Goal: Information Seeking & Learning: Learn about a topic

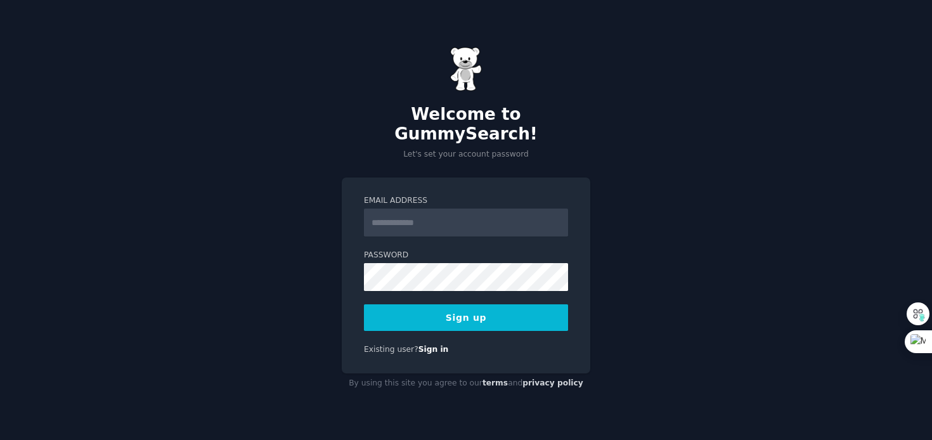
click at [401, 217] on input "Email Address" at bounding box center [466, 223] width 204 height 28
type input "**********"
click at [436, 311] on button "Sign up" at bounding box center [466, 317] width 204 height 27
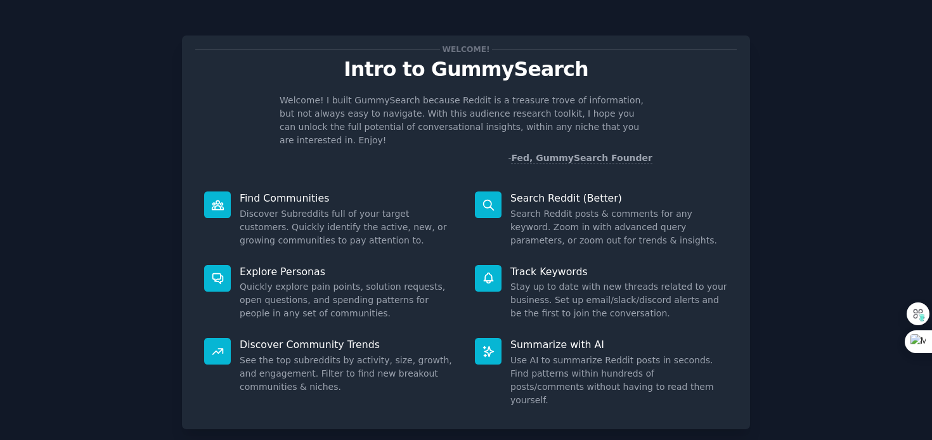
click at [491, 198] on icon at bounding box center [488, 204] width 13 height 13
click at [573, 219] on dd "Search Reddit posts & comments for any keyword. Zoom in with advanced query par…" at bounding box center [618, 227] width 217 height 40
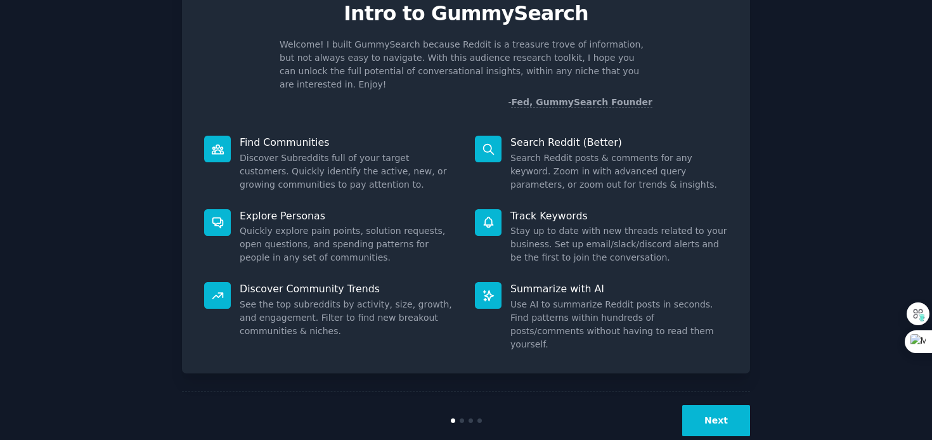
click at [716, 405] on button "Next" at bounding box center [716, 420] width 68 height 31
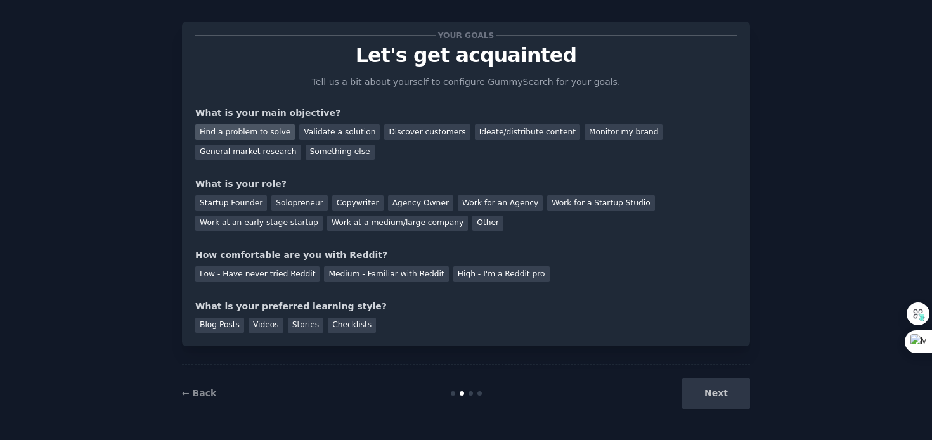
click at [241, 126] on div "Find a problem to solve" at bounding box center [245, 132] width 100 height 16
click at [326, 129] on div "Validate a solution" at bounding box center [339, 132] width 81 height 16
click at [711, 390] on div "Next" at bounding box center [655, 393] width 190 height 31
click at [235, 216] on div "Work at an early stage startup" at bounding box center [258, 224] width 127 height 16
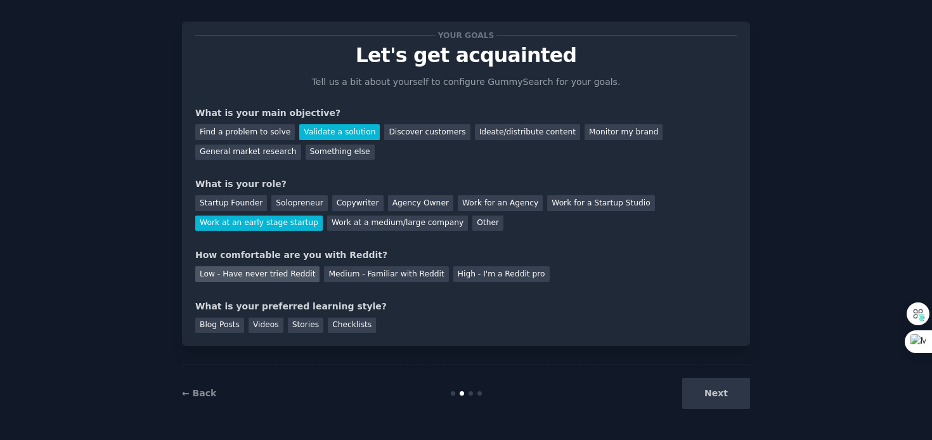
click at [235, 272] on div "Low - Have never tried Reddit" at bounding box center [257, 274] width 124 height 16
click at [214, 330] on div "Blog Posts" at bounding box center [219, 326] width 49 height 16
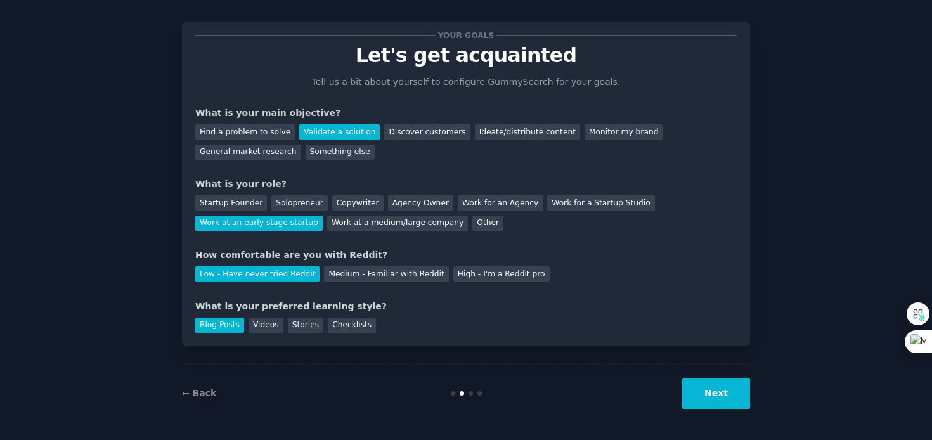
click at [720, 386] on button "Next" at bounding box center [716, 393] width 68 height 31
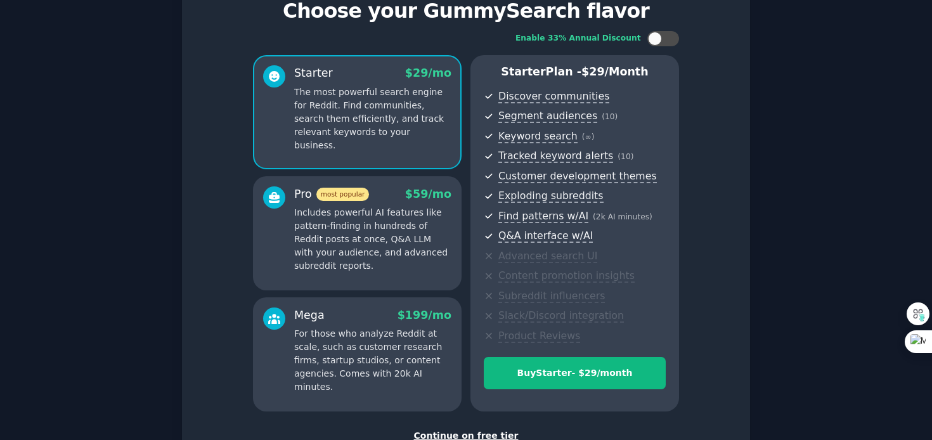
scroll to position [150, 0]
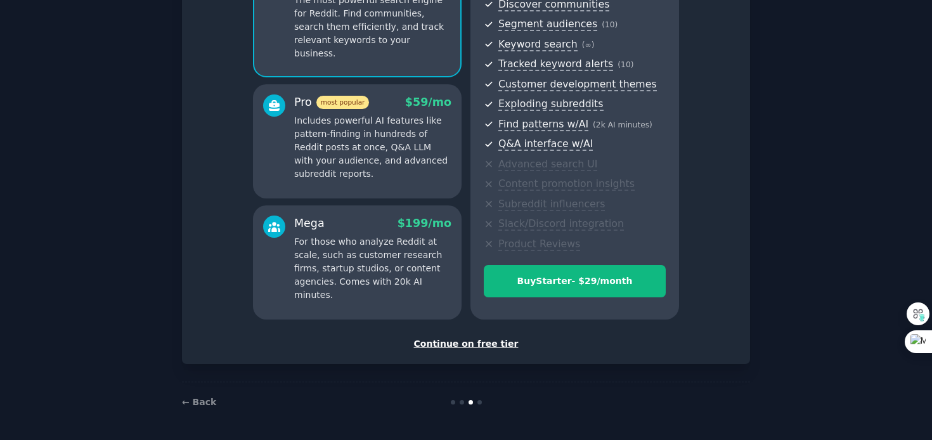
click at [454, 340] on div "Continue on free tier" at bounding box center [465, 343] width 541 height 13
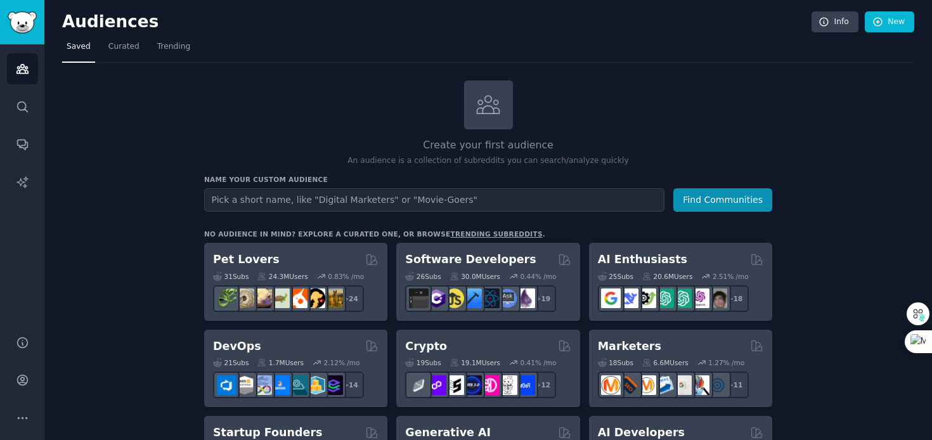
click at [282, 202] on input "text" at bounding box center [434, 199] width 460 height 23
type input "subscription aba"
click at [673, 188] on button "Find Communities" at bounding box center [722, 199] width 99 height 23
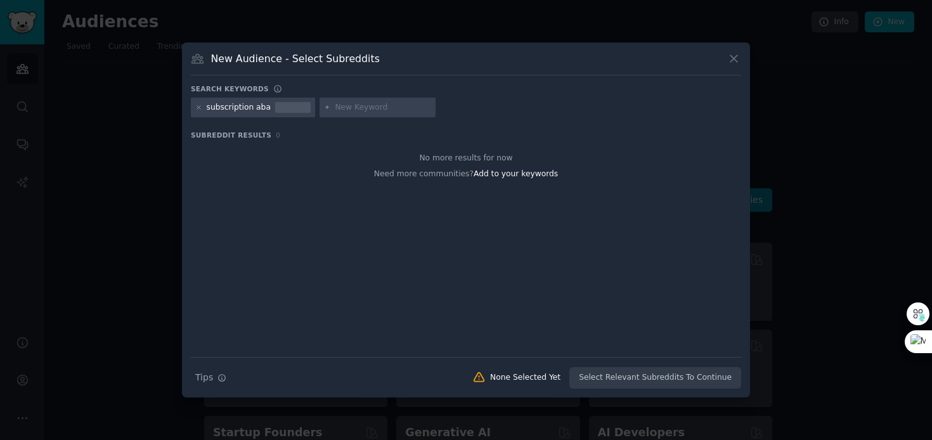
click at [262, 110] on div "subscription aba" at bounding box center [239, 107] width 64 height 11
click at [243, 139] on span "Subreddit Results" at bounding box center [231, 135] width 81 height 9
click at [231, 136] on span "Subreddit Results" at bounding box center [231, 135] width 81 height 9
click at [275, 110] on div at bounding box center [292, 107] width 35 height 11
click at [249, 110] on div "subscription aba" at bounding box center [239, 107] width 64 height 11
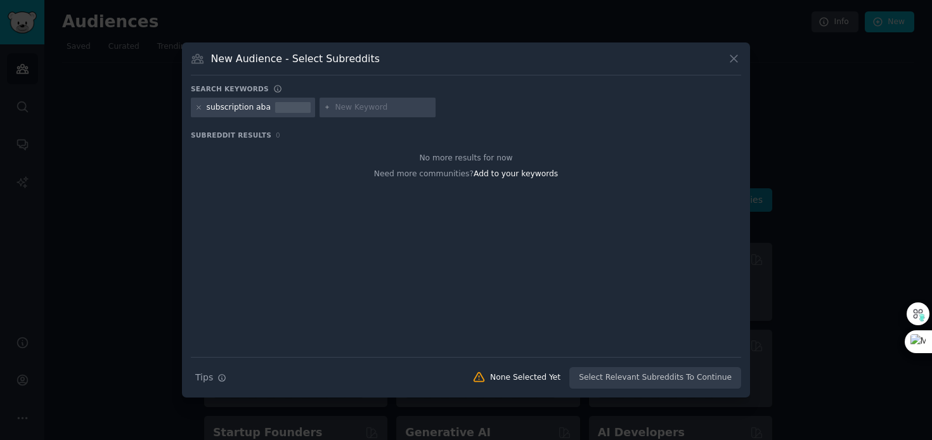
click at [250, 109] on div "subscription aba" at bounding box center [239, 107] width 64 height 11
click at [275, 111] on div at bounding box center [292, 107] width 35 height 11
click at [197, 104] on icon at bounding box center [198, 107] width 7 height 7
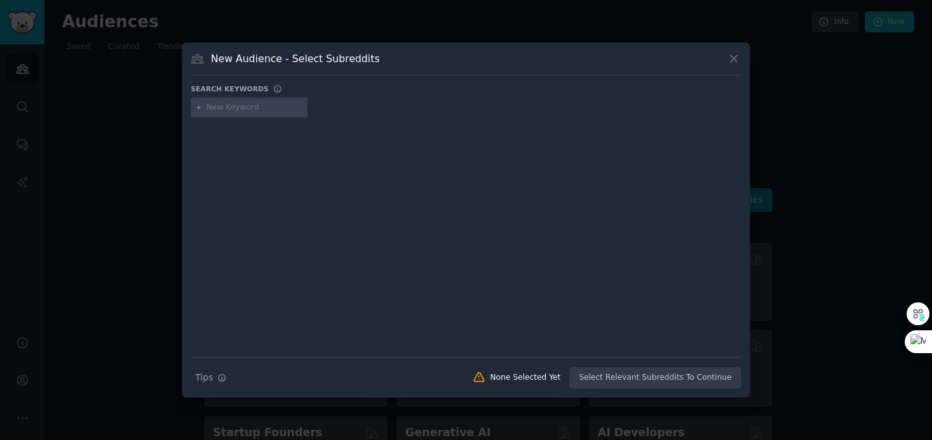
click at [252, 112] on input "text" at bounding box center [255, 107] width 96 height 11
type input "aba"
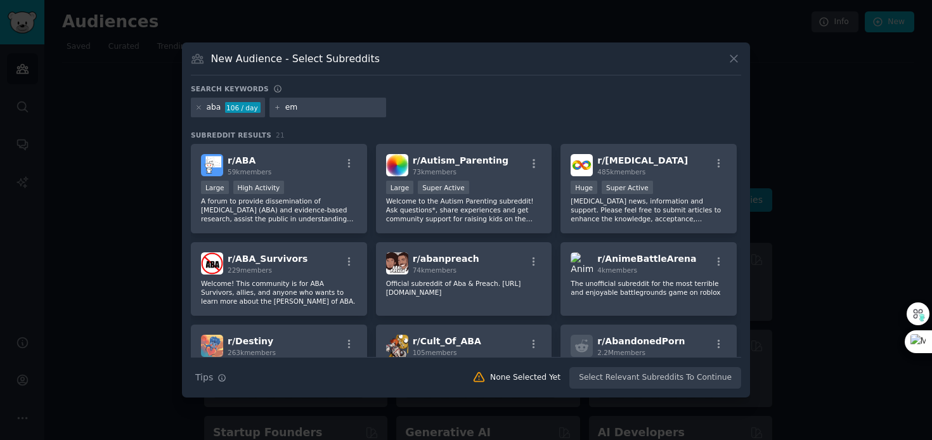
type input "emr"
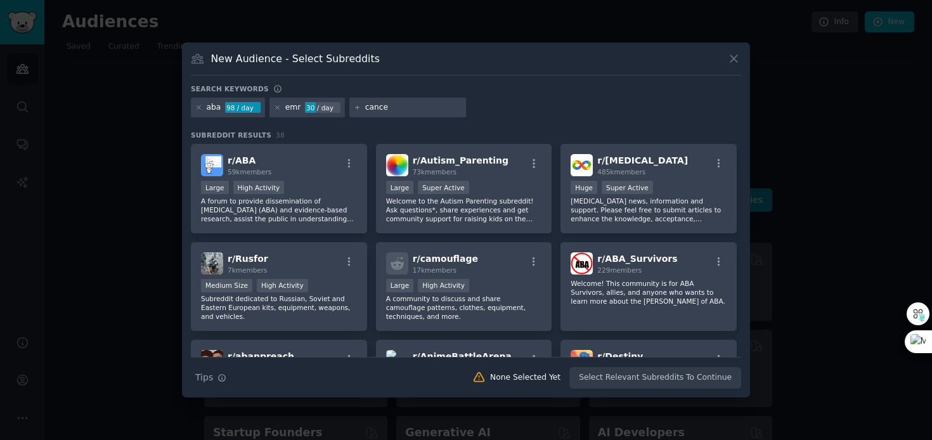
type input "cancel"
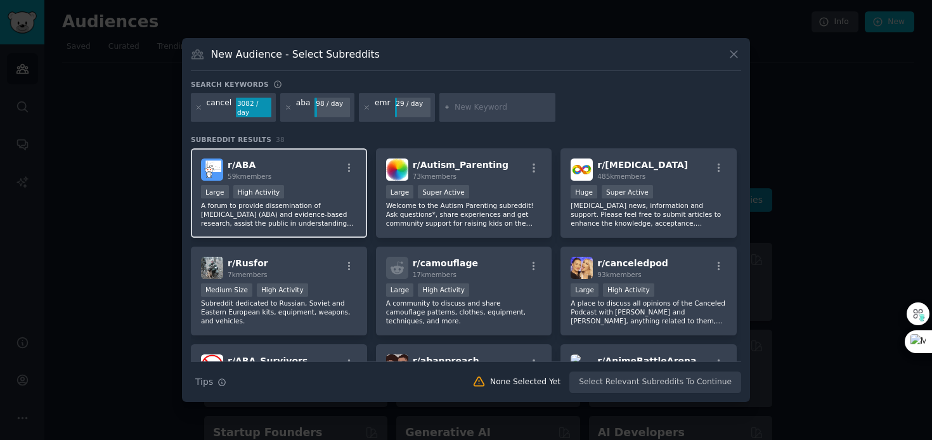
click at [258, 162] on h2 "r/ ABA 59k members" at bounding box center [250, 169] width 44 height 22
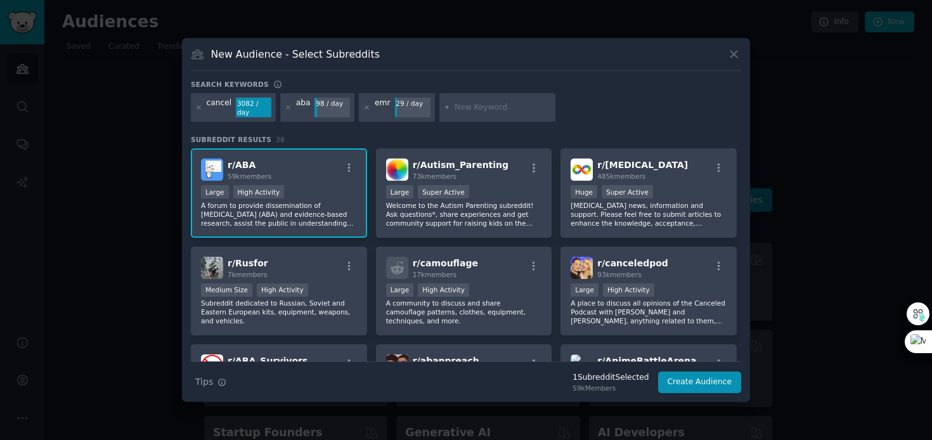
click at [238, 167] on span "r/ ABA" at bounding box center [242, 165] width 28 height 10
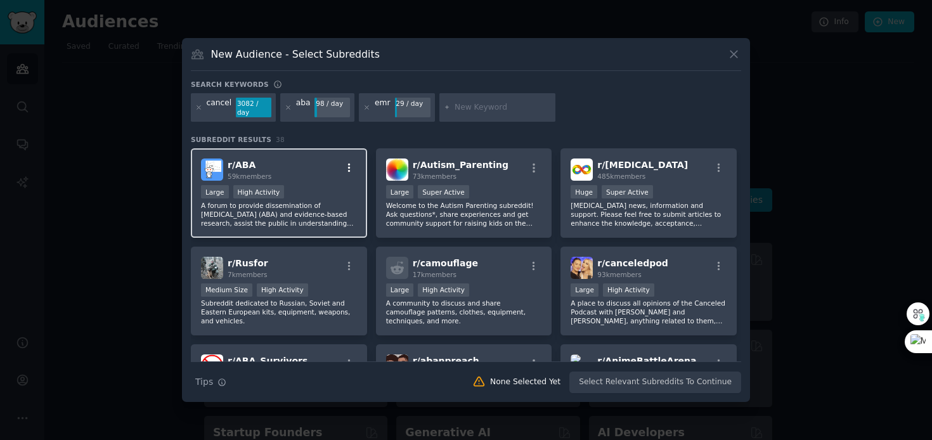
click at [345, 165] on icon "button" at bounding box center [349, 167] width 11 height 11
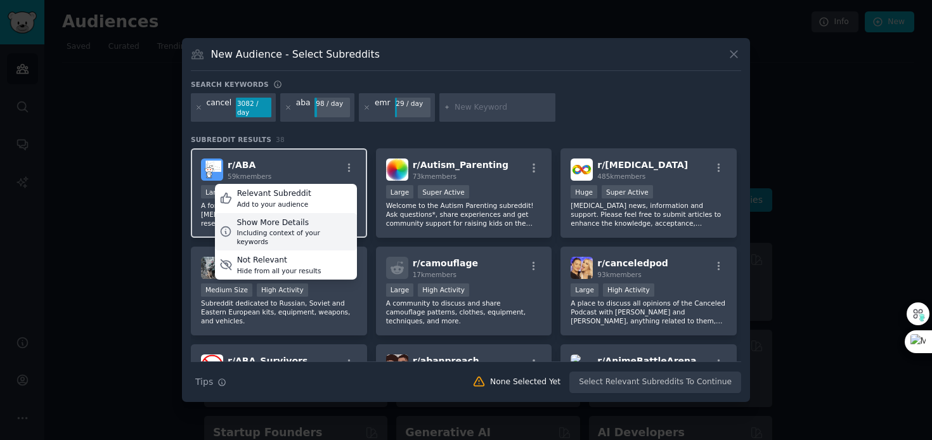
click at [273, 220] on div "Show More Details" at bounding box center [293, 222] width 115 height 11
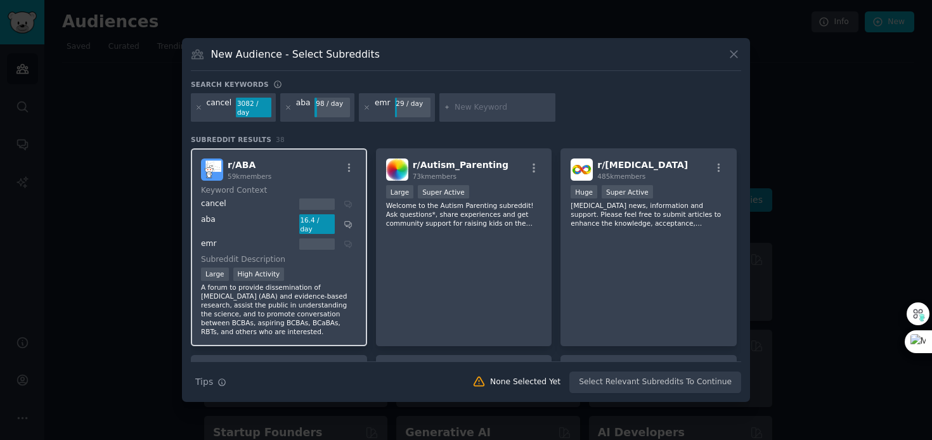
scroll to position [2, 0]
click at [243, 223] on div "aba" at bounding box center [248, 222] width 94 height 20
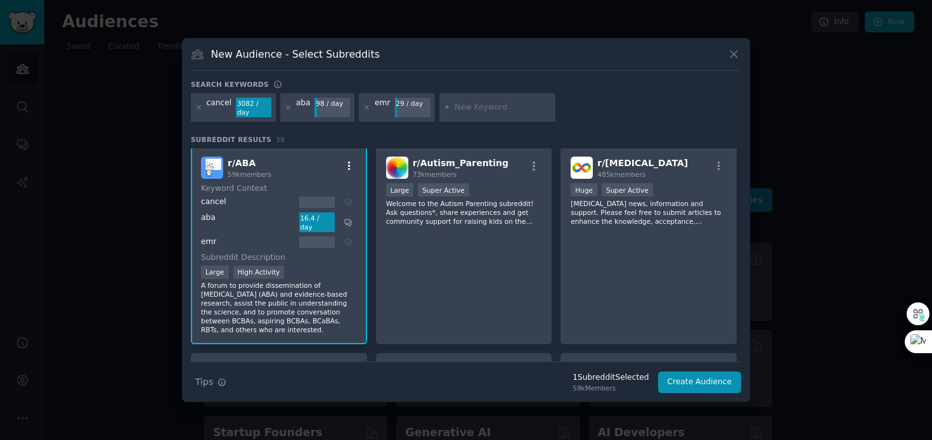
click at [350, 168] on icon "button" at bounding box center [349, 165] width 11 height 11
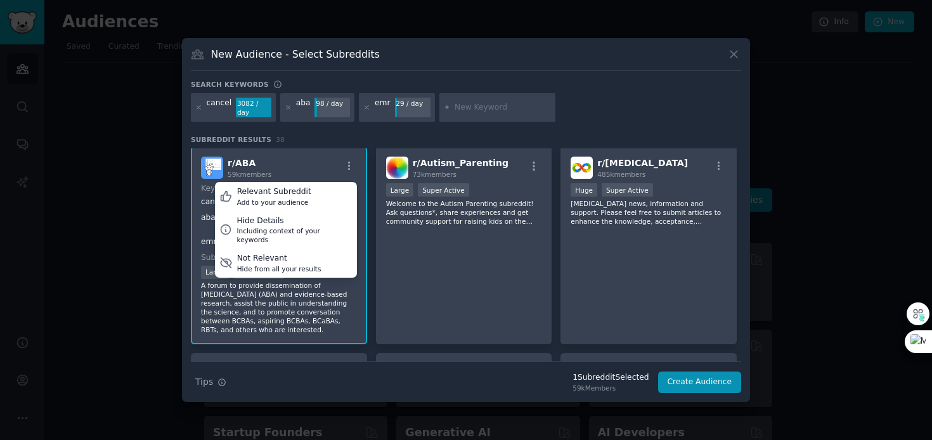
click at [321, 153] on div "r/ ABA 59k members Relevant Subreddit Add to your audience Hide Details Includi…" at bounding box center [279, 245] width 176 height 198
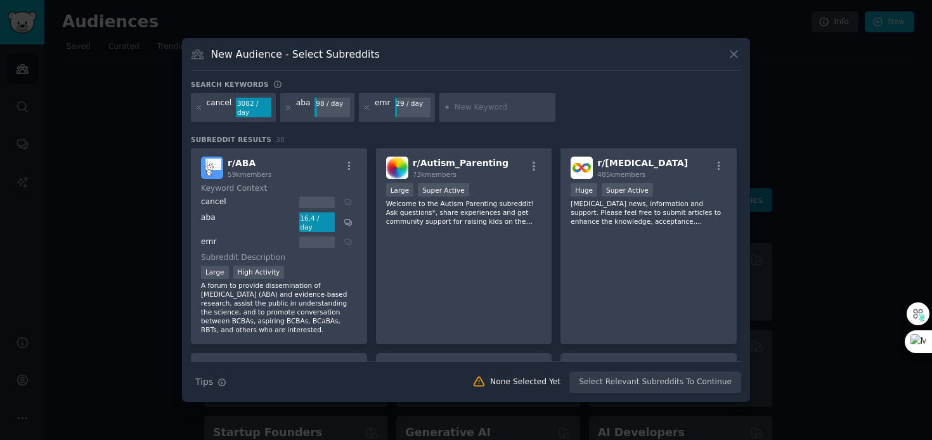
click at [209, 236] on div "emr" at bounding box center [248, 241] width 94 height 11
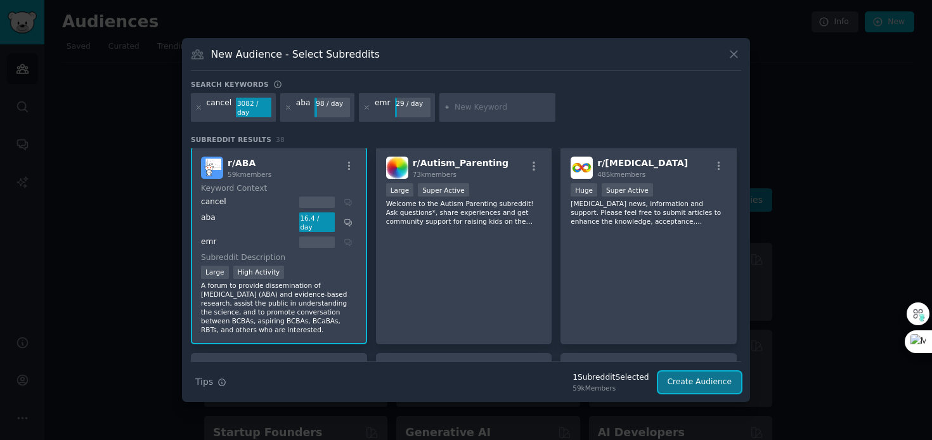
click at [719, 377] on button "Create Audience" at bounding box center [700, 382] width 84 height 22
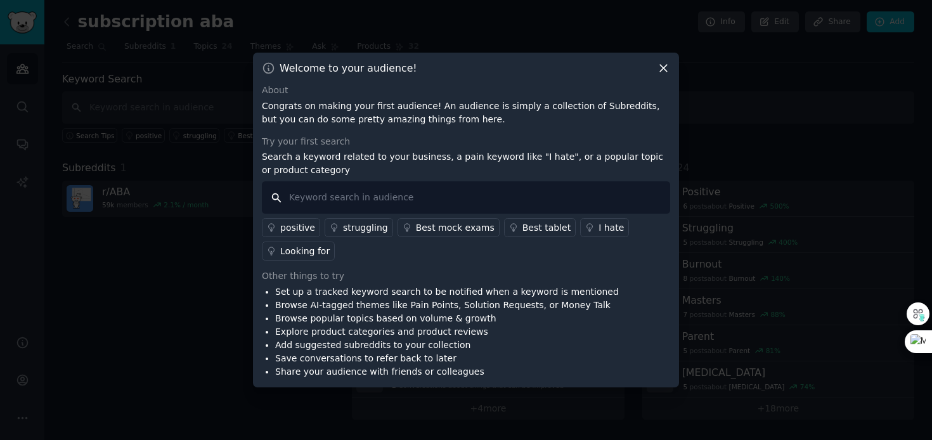
click at [316, 200] on input "text" at bounding box center [466, 197] width 408 height 32
type input "new data"
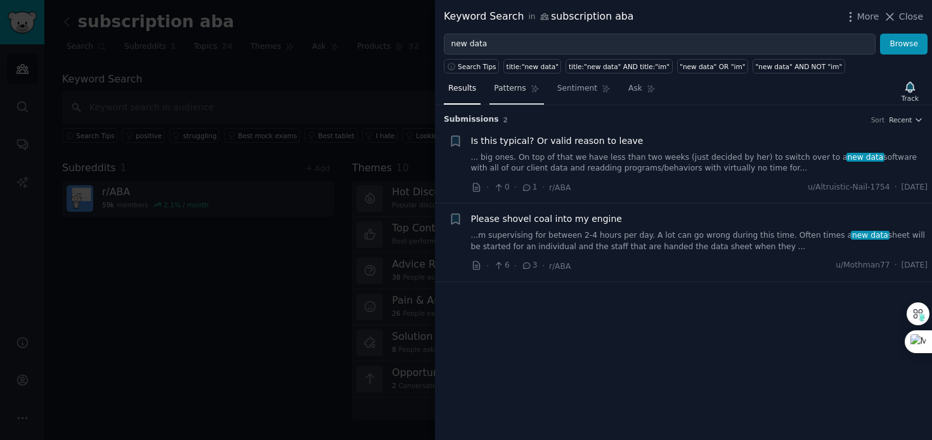
click at [509, 93] on span "Patterns" at bounding box center [510, 88] width 32 height 11
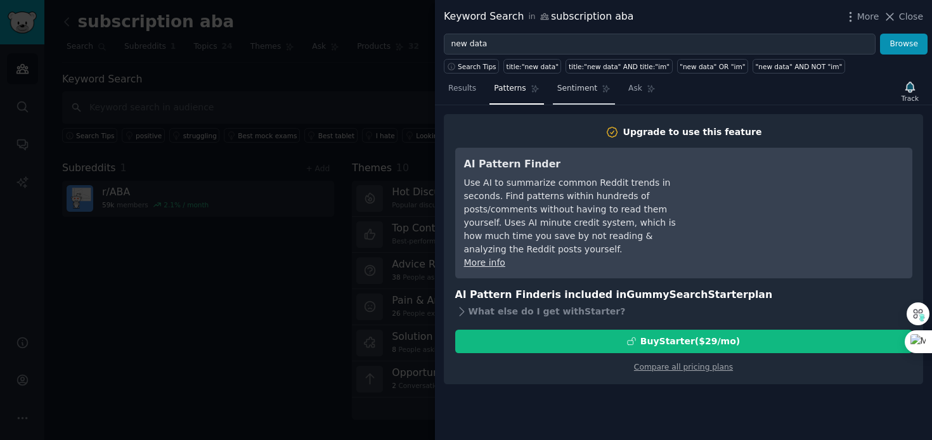
click at [581, 94] on link "Sentiment" at bounding box center [584, 92] width 62 height 26
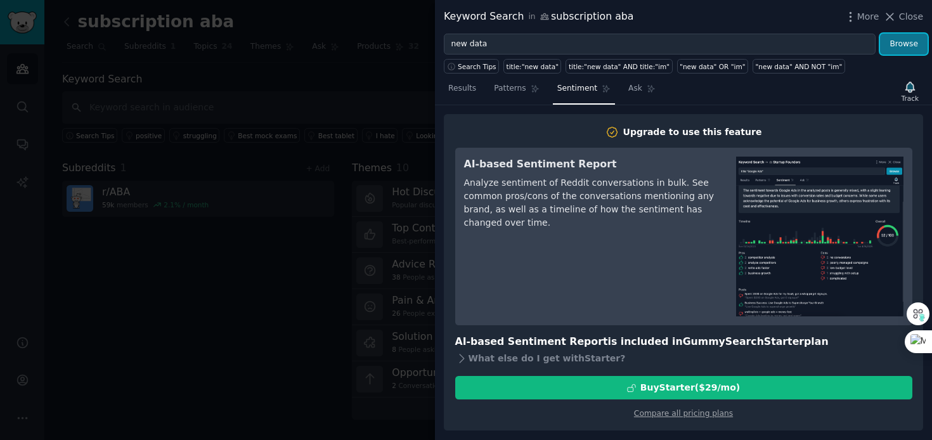
click at [901, 41] on button "Browse" at bounding box center [904, 45] width 48 height 22
click at [629, 89] on span "Ask" at bounding box center [635, 88] width 14 height 11
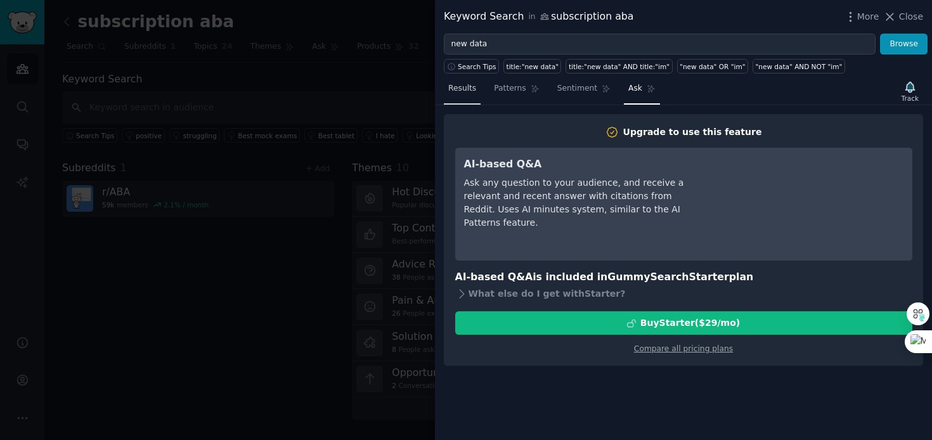
click at [473, 96] on link "Results" at bounding box center [462, 92] width 37 height 26
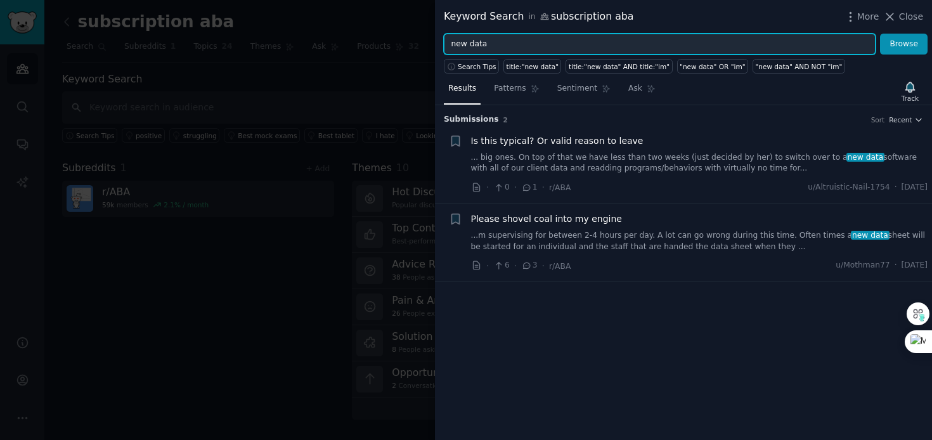
click at [468, 44] on input "new data" at bounding box center [660, 45] width 432 height 22
drag, startPoint x: 500, startPoint y: 41, endPoint x: 427, endPoint y: 48, distance: 73.2
click at [427, 48] on div "Keyword Search in subscription aba More Close new data Browse Search Tips title…" at bounding box center [466, 220] width 932 height 440
type input "emr"
click at [880, 34] on button "Browse" at bounding box center [904, 45] width 48 height 22
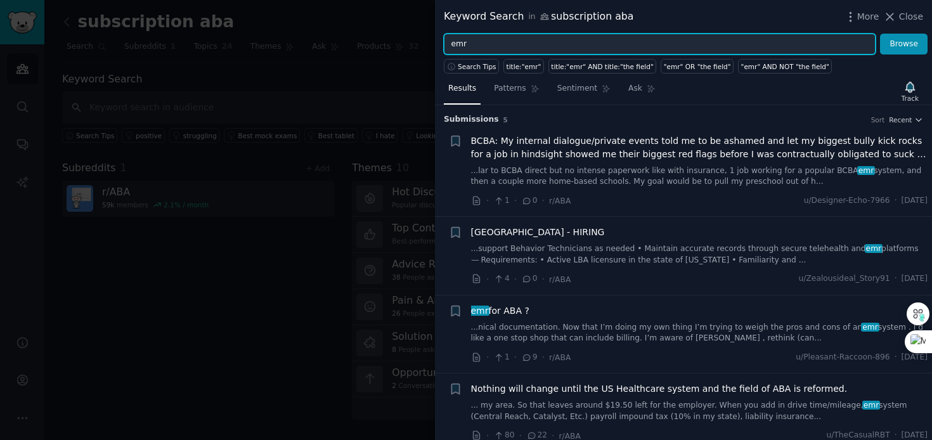
scroll to position [90, 0]
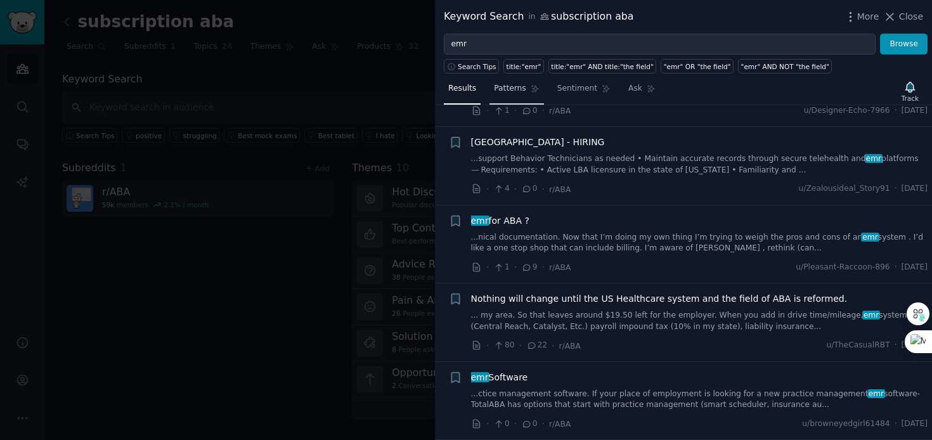
click at [512, 91] on span "Patterns" at bounding box center [510, 88] width 32 height 11
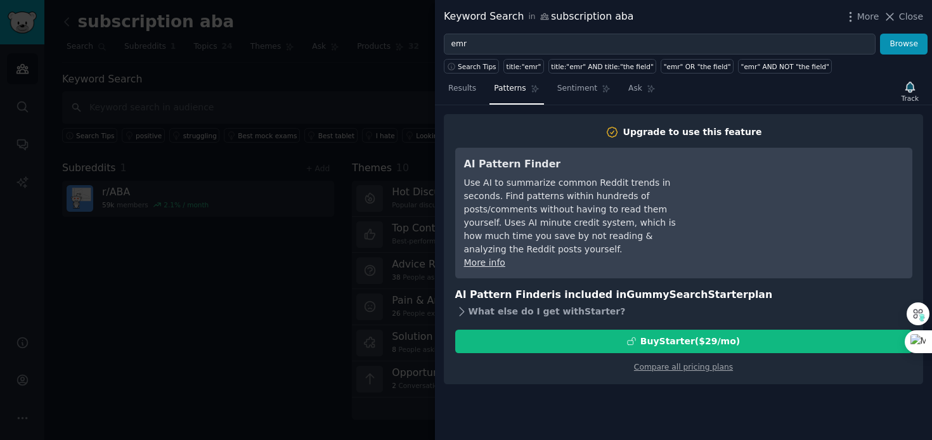
click at [510, 303] on div "What else do I get with Starter ?" at bounding box center [683, 312] width 457 height 18
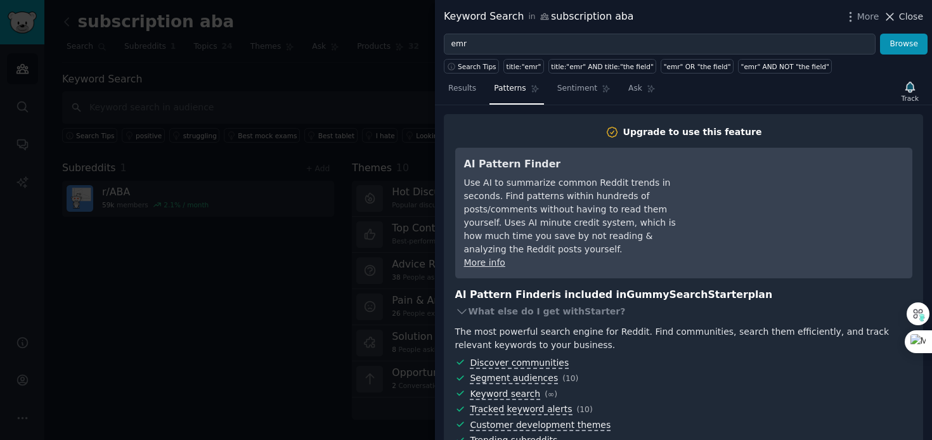
click at [892, 15] on icon at bounding box center [890, 16] width 7 height 7
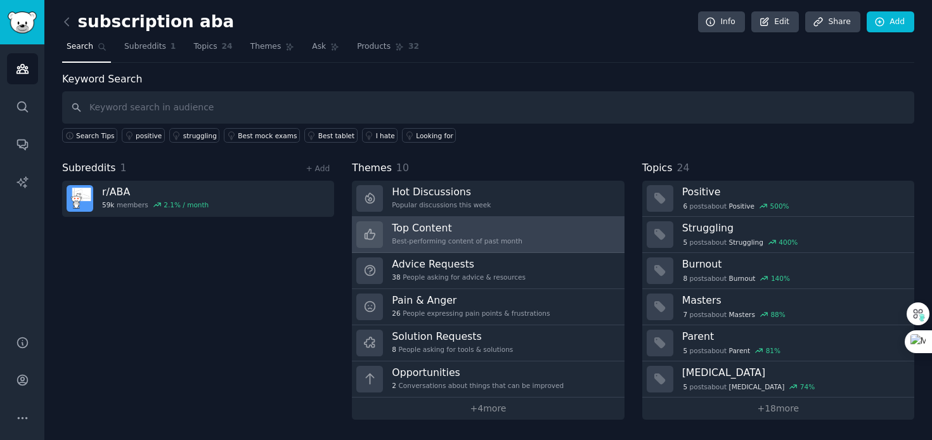
click at [421, 228] on h3 "Top Content" at bounding box center [457, 227] width 131 height 13
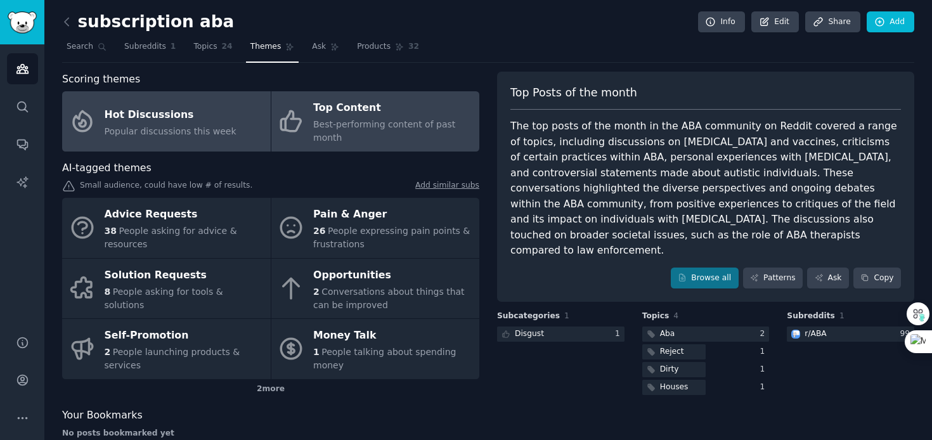
click at [124, 110] on div "Hot Discussions" at bounding box center [171, 115] width 132 height 20
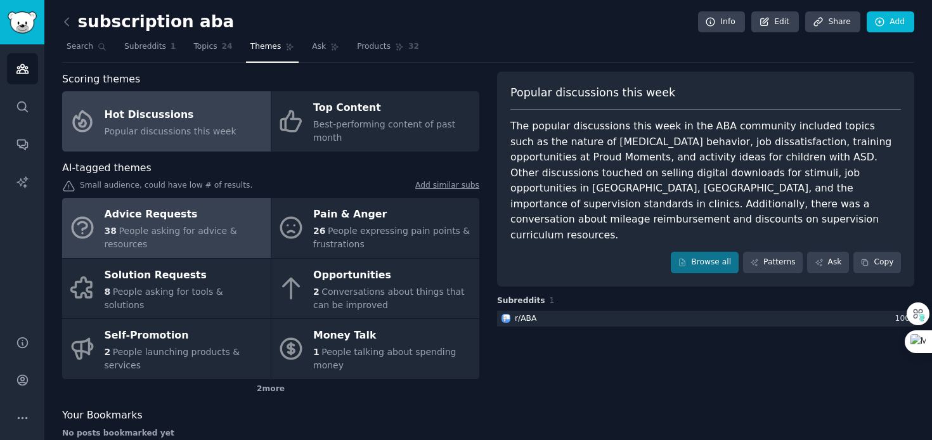
click at [141, 216] on div "Advice Requests" at bounding box center [185, 215] width 160 height 20
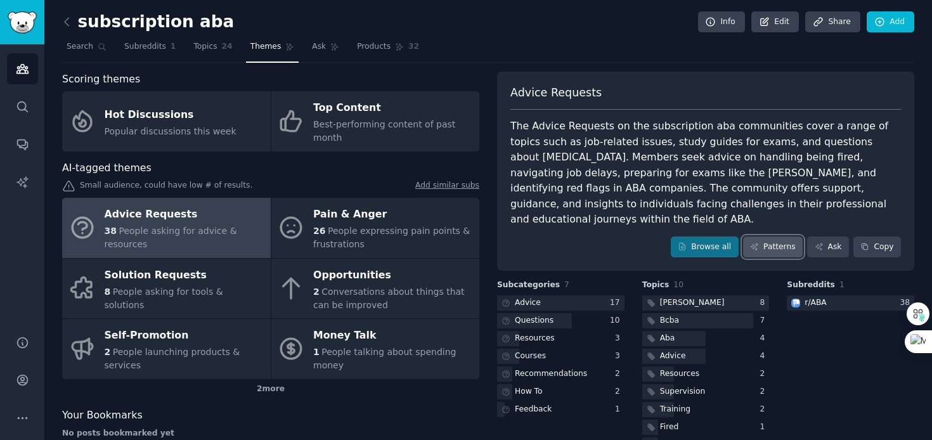
click at [769, 236] on link "Patterns" at bounding box center [773, 247] width 60 height 22
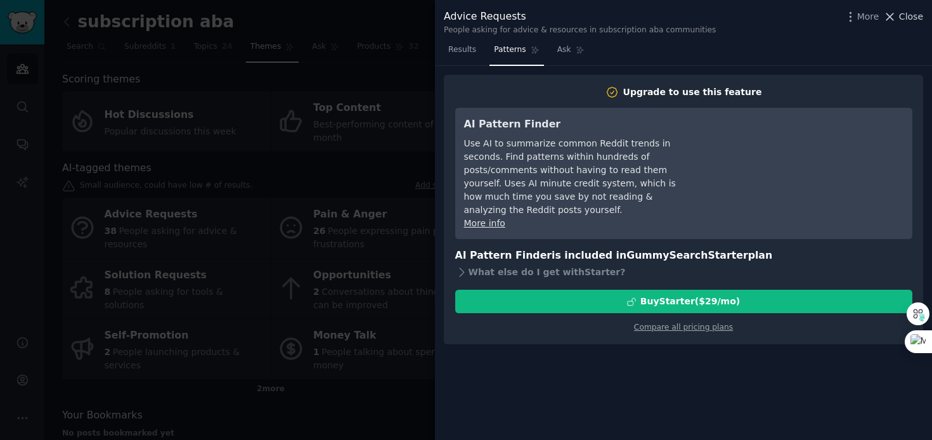
click at [898, 15] on button "Close" at bounding box center [903, 16] width 40 height 13
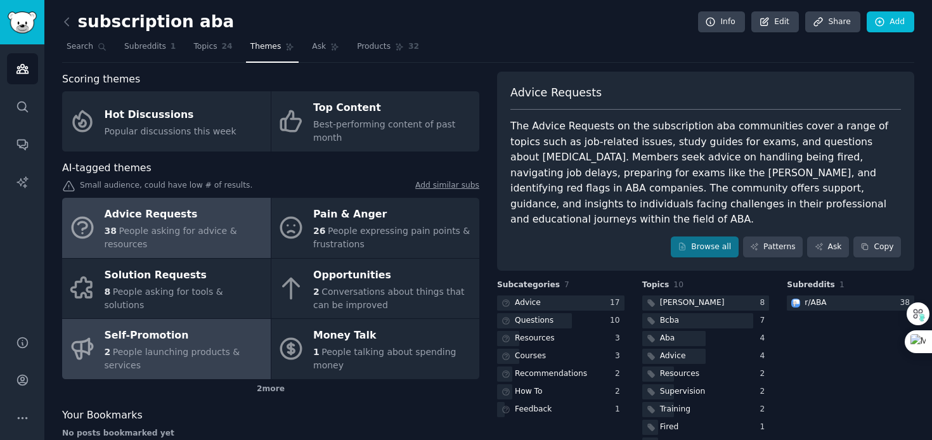
click at [138, 352] on span "People launching products & services" at bounding box center [173, 358] width 136 height 23
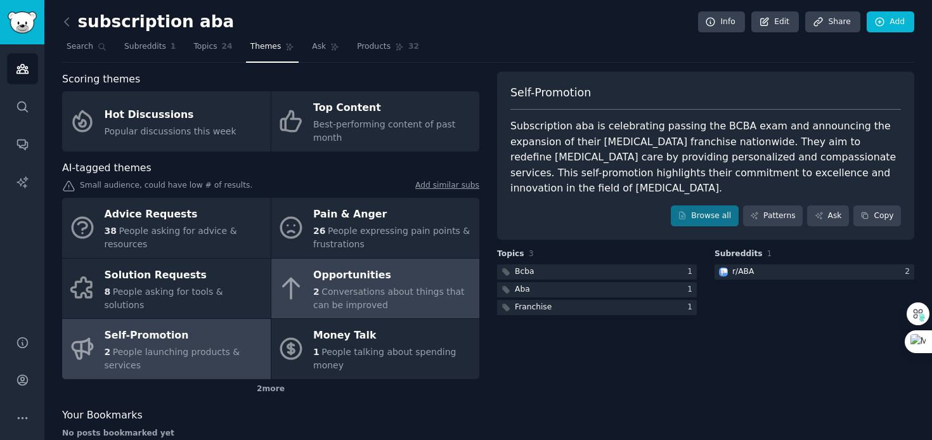
click at [337, 294] on span "Conversations about things that can be improved" at bounding box center [389, 298] width 152 height 23
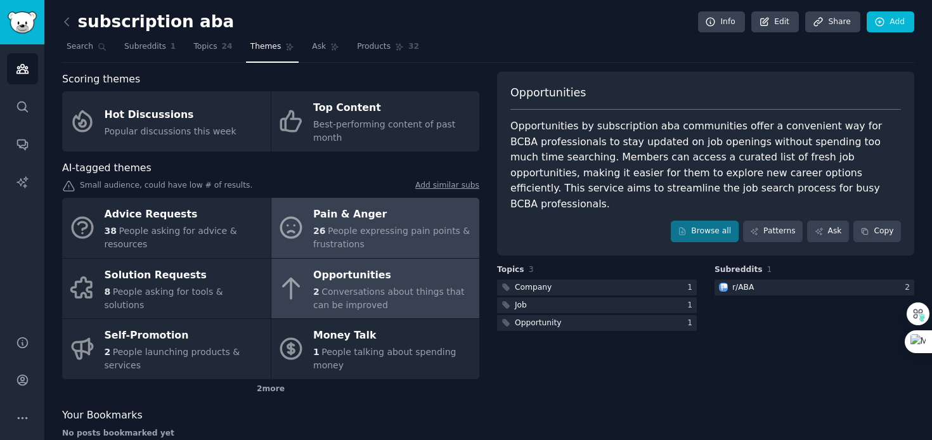
click at [345, 227] on span "People expressing pain points & frustrations" at bounding box center [391, 237] width 157 height 23
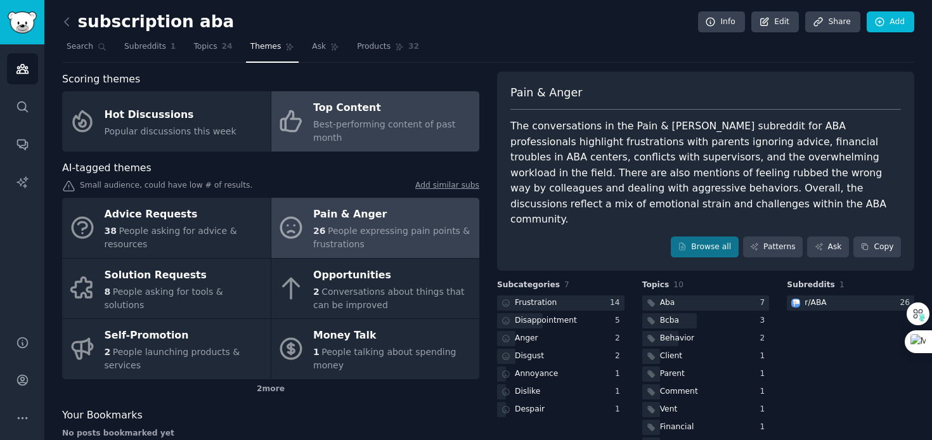
click at [358, 113] on div "Top Content" at bounding box center [393, 108] width 160 height 20
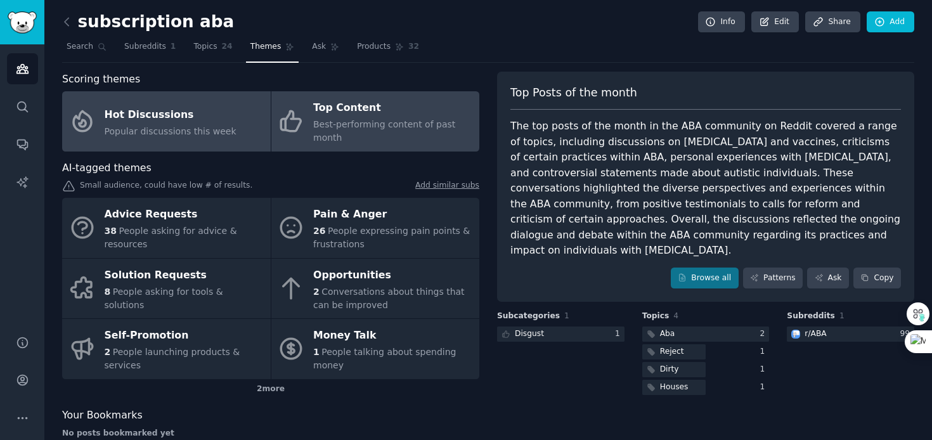
click at [172, 132] on span "Popular discussions this week" at bounding box center [171, 131] width 132 height 10
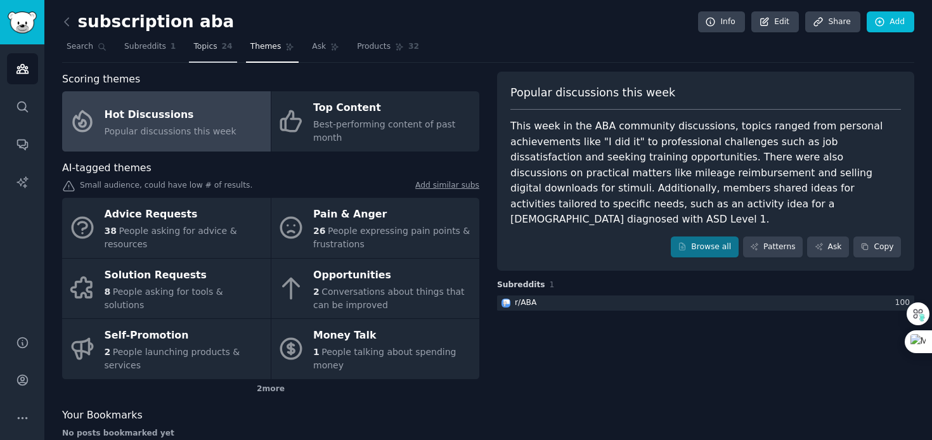
click at [207, 46] on span "Topics" at bounding box center [204, 46] width 23 height 11
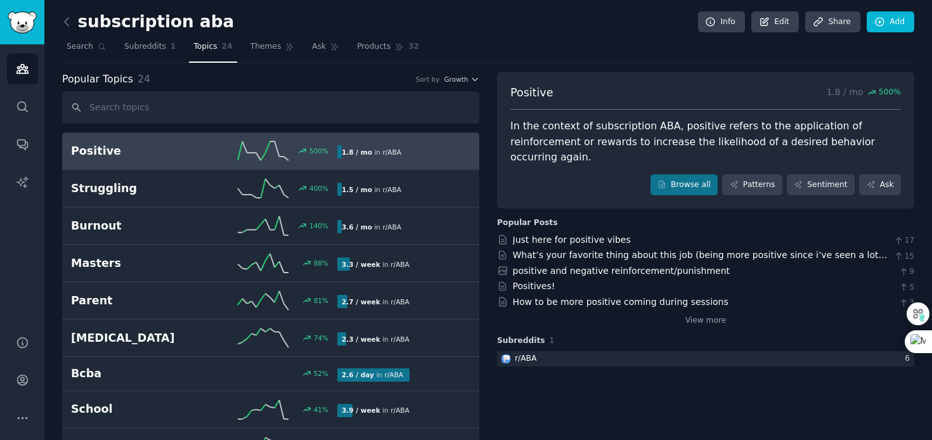
click at [512, 25] on div "subscription aba Info Edit Share Add" at bounding box center [488, 24] width 852 height 26
click at [77, 48] on span "Search" at bounding box center [80, 46] width 27 height 11
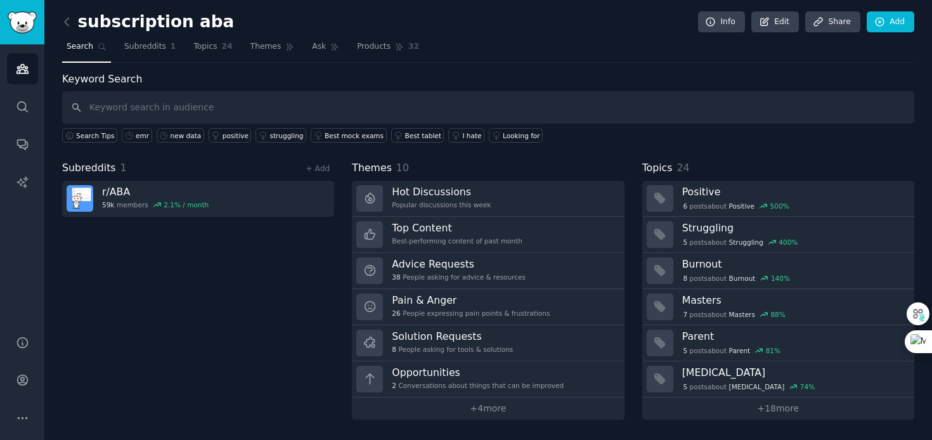
type input "e"
type input "data management aba"
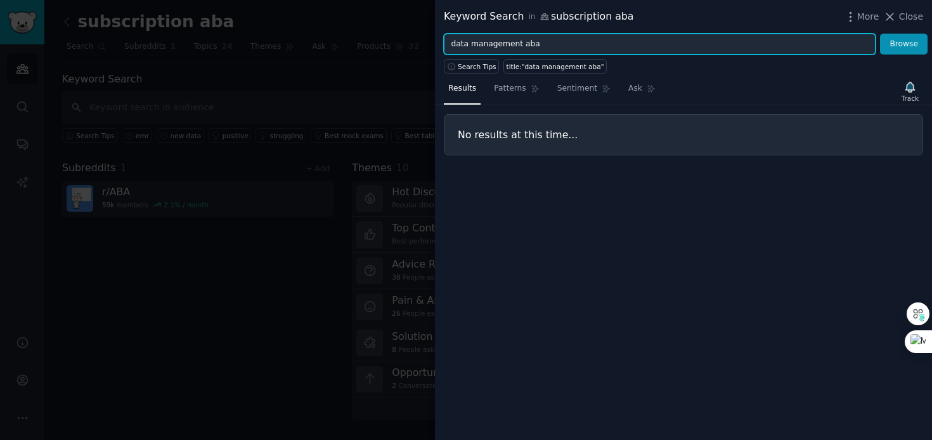
click at [484, 45] on input "data management aba" at bounding box center [660, 45] width 432 height 22
click at [517, 45] on input "data management aba" at bounding box center [660, 45] width 432 height 22
drag, startPoint x: 520, startPoint y: 43, endPoint x: 470, endPoint y: 44, distance: 50.1
click at [470, 44] on input "data management aba" at bounding box center [660, 45] width 432 height 22
type input "data aba"
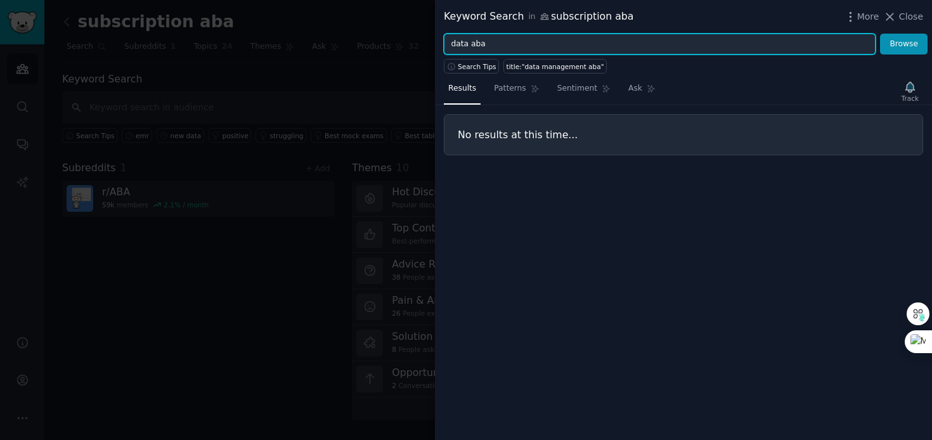
click at [880, 34] on button "Browse" at bounding box center [904, 45] width 48 height 22
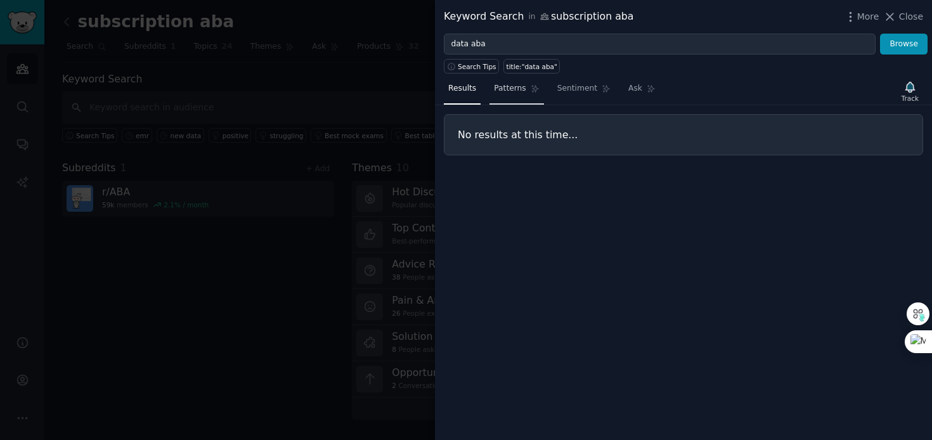
click at [517, 82] on link "Patterns" at bounding box center [516, 92] width 54 height 26
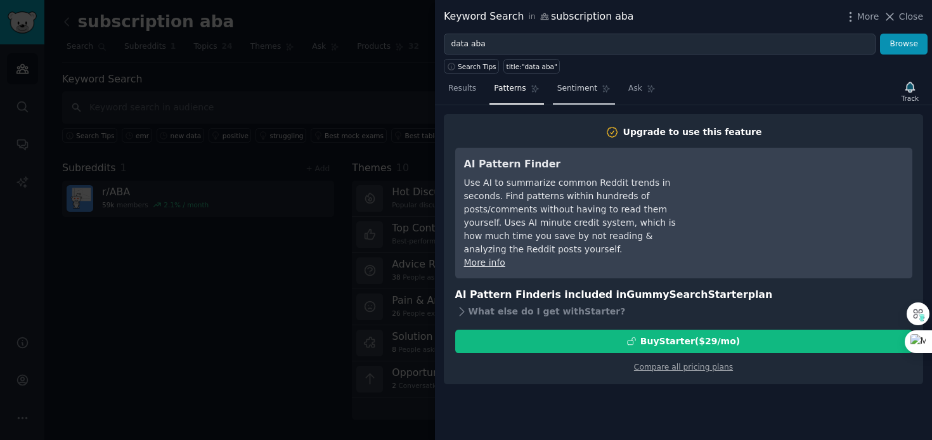
click at [570, 91] on span "Sentiment" at bounding box center [577, 88] width 40 height 11
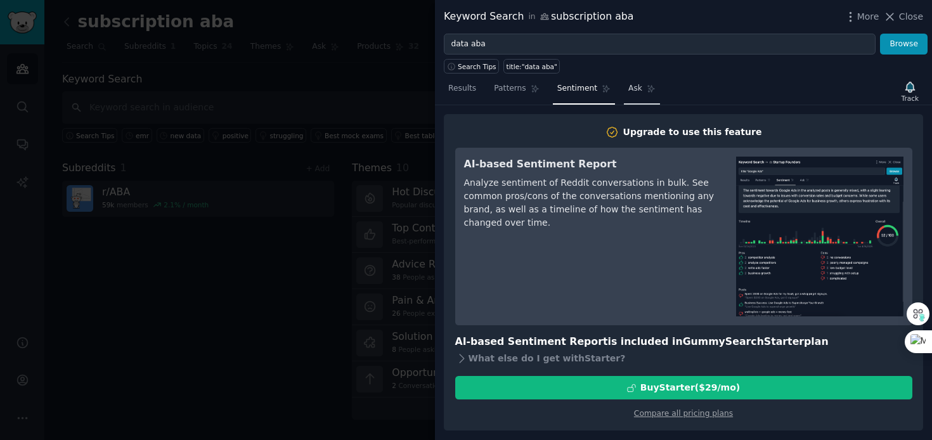
click at [628, 88] on span "Ask" at bounding box center [635, 88] width 14 height 11
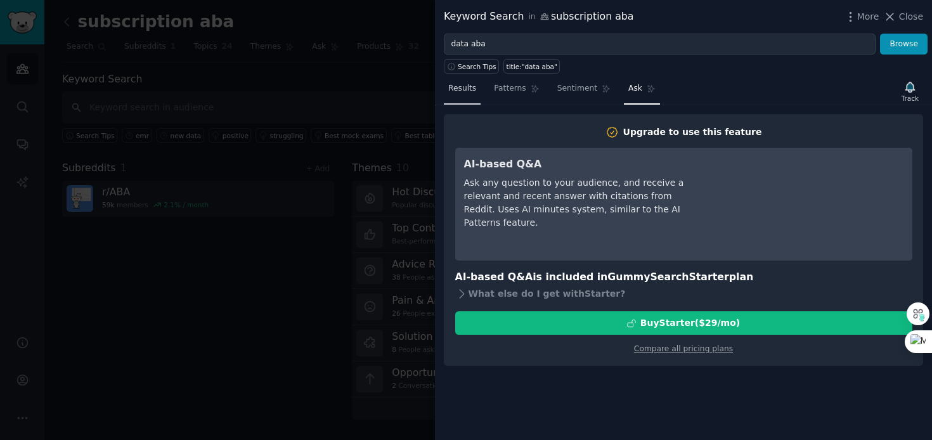
click at [467, 91] on span "Results" at bounding box center [462, 88] width 28 height 11
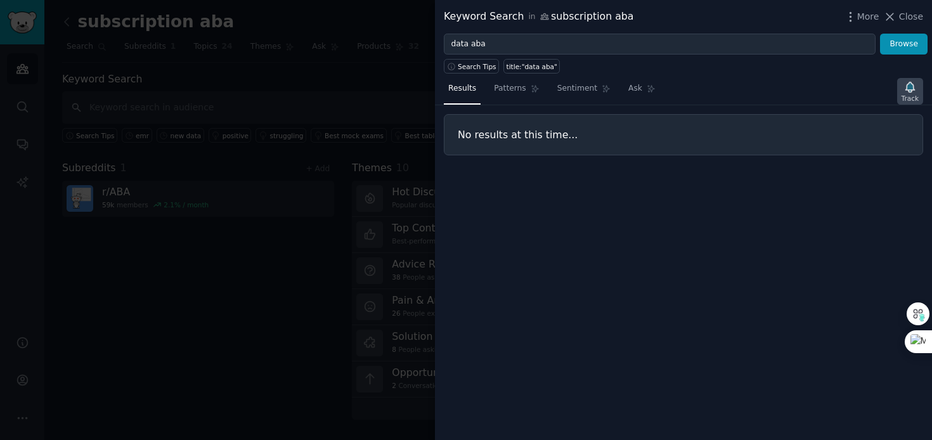
click at [908, 92] on icon "button" at bounding box center [909, 87] width 13 height 13
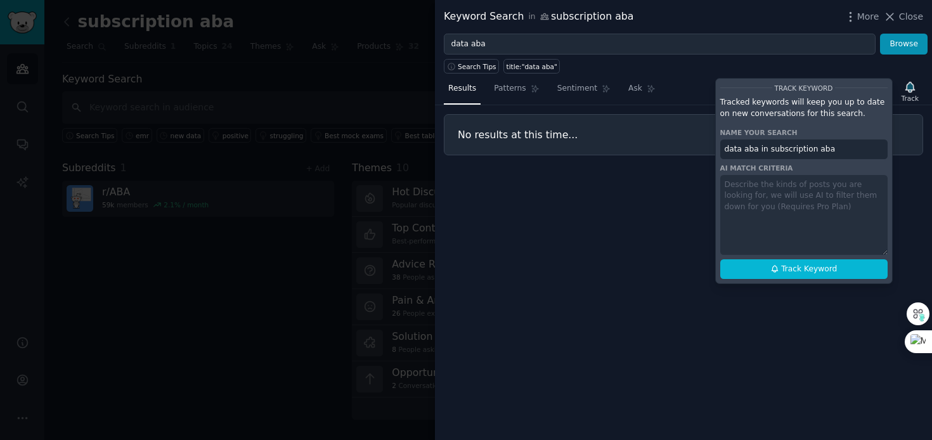
click at [763, 145] on input "data aba in subscription aba" at bounding box center [803, 149] width 167 height 20
drag, startPoint x: 834, startPoint y: 145, endPoint x: 768, endPoint y: 146, distance: 65.3
click at [768, 146] on input "data aba in subscription aba" at bounding box center [803, 149] width 167 height 20
drag, startPoint x: 758, startPoint y: 148, endPoint x: 898, endPoint y: 188, distance: 146.3
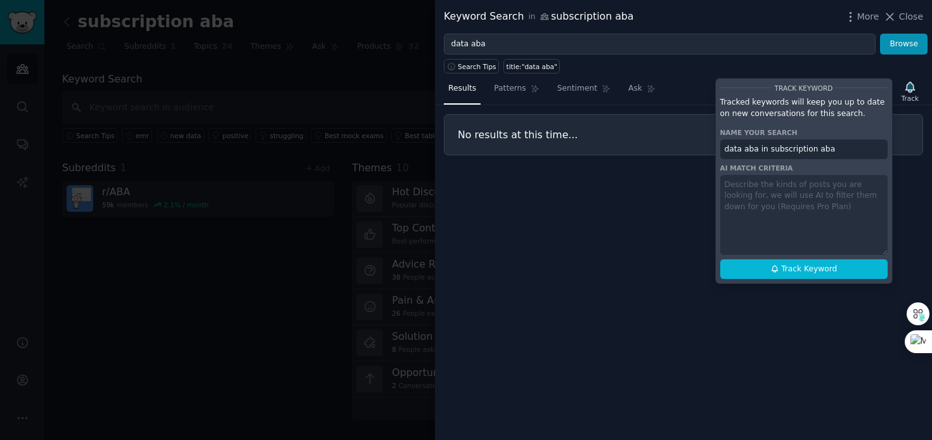
click at [898, 188] on div "Results Patterns Sentiment Ask Track Track Keyword Tracked keywords will keep y…" at bounding box center [683, 257] width 497 height 366
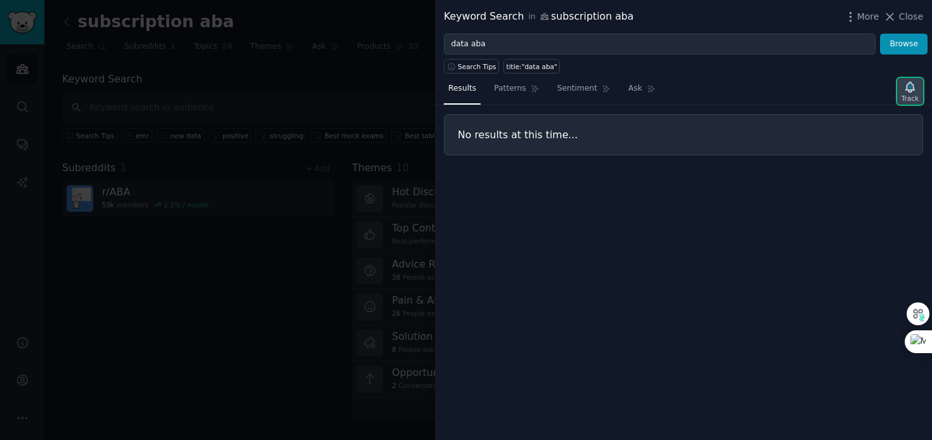
click at [905, 87] on icon "button" at bounding box center [909, 87] width 13 height 13
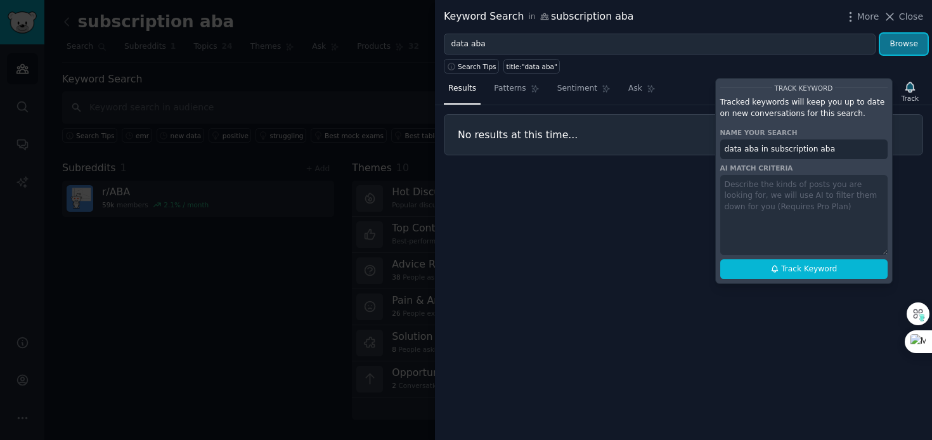
click at [898, 40] on button "Browse" at bounding box center [904, 45] width 48 height 22
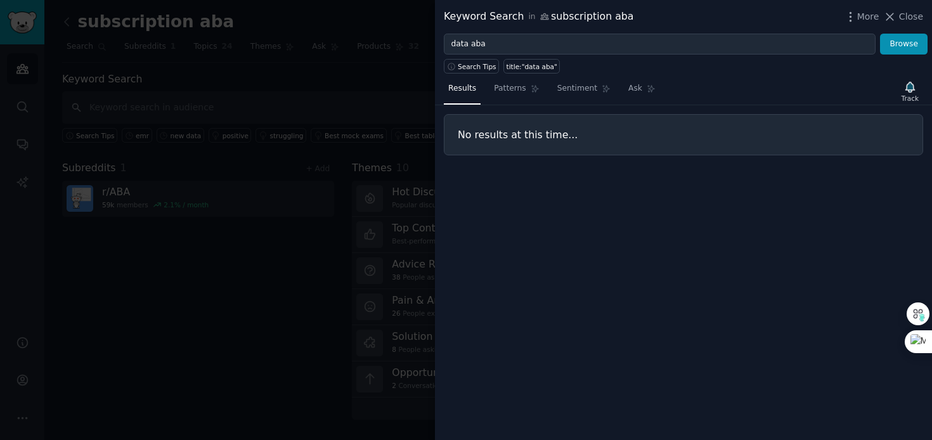
click at [298, 101] on div at bounding box center [466, 220] width 932 height 440
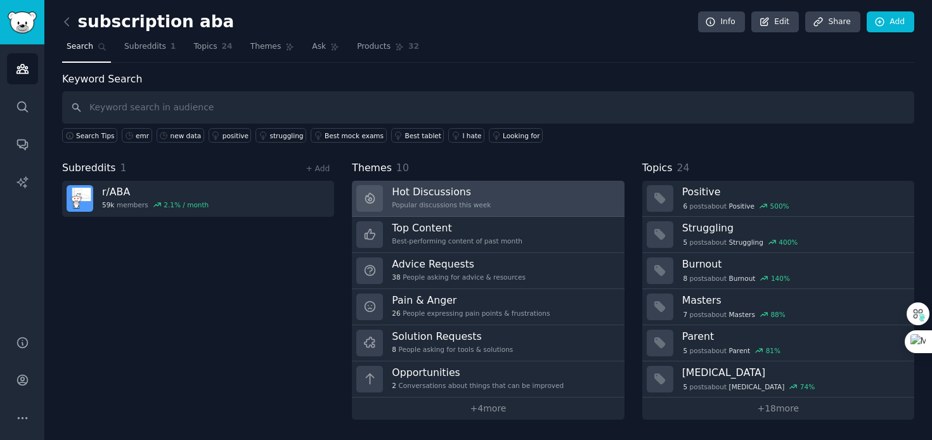
click at [430, 195] on h3 "Hot Discussions" at bounding box center [441, 191] width 99 height 13
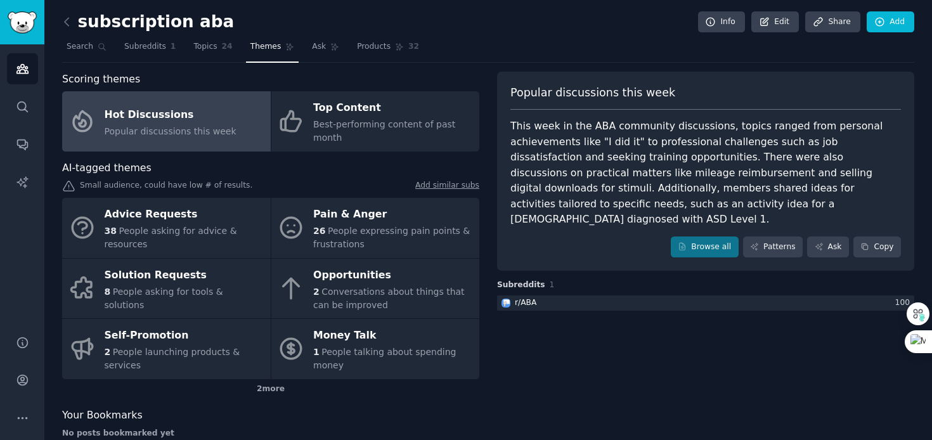
scroll to position [25, 0]
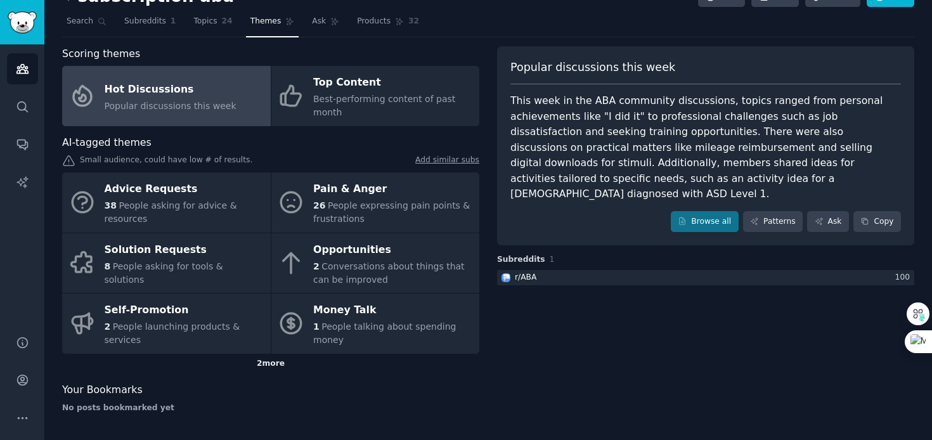
click at [269, 366] on div "2 more" at bounding box center [270, 364] width 417 height 20
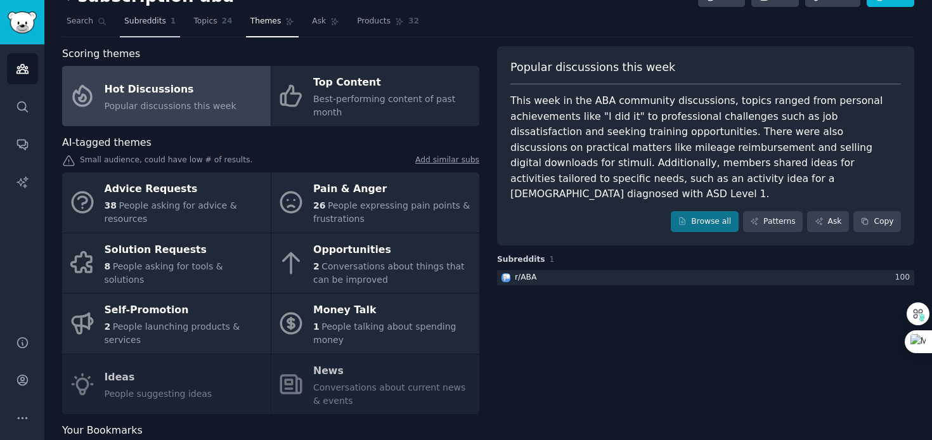
click at [146, 24] on span "Subreddits" at bounding box center [145, 21] width 42 height 11
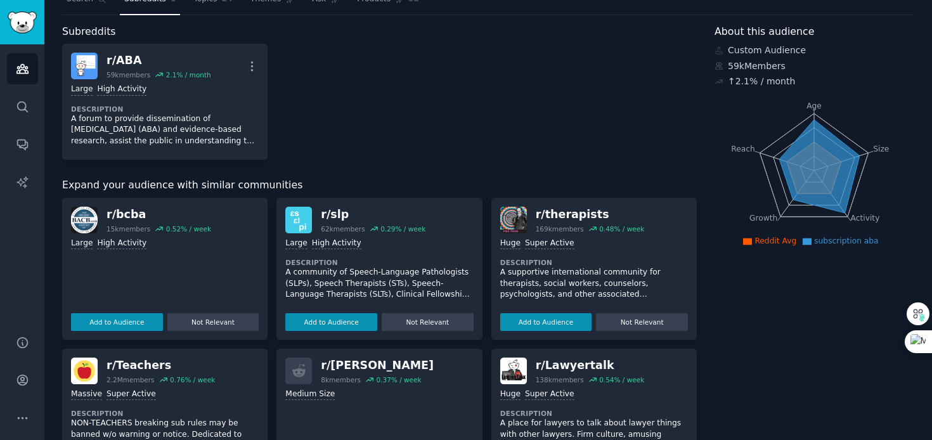
scroll to position [46, 0]
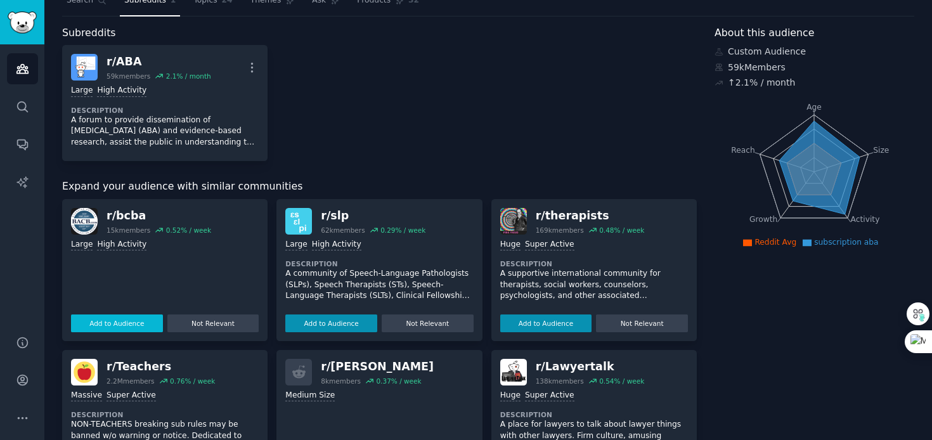
click at [118, 325] on button "Add to Audience" at bounding box center [117, 323] width 92 height 18
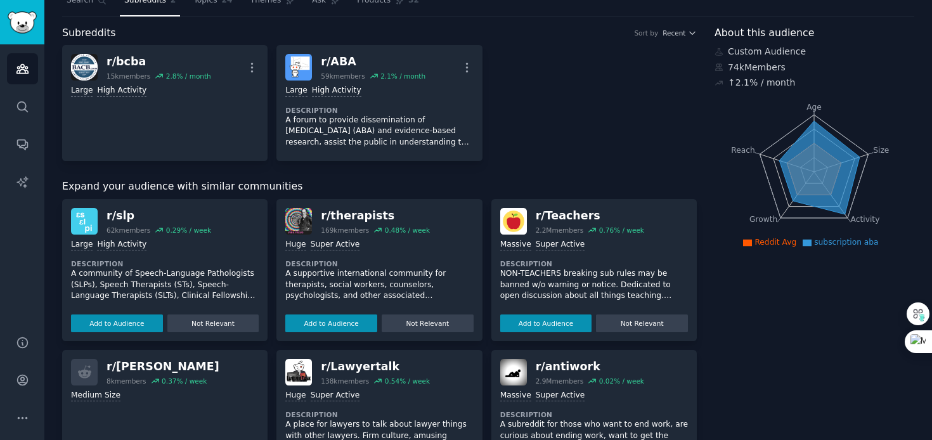
scroll to position [0, 0]
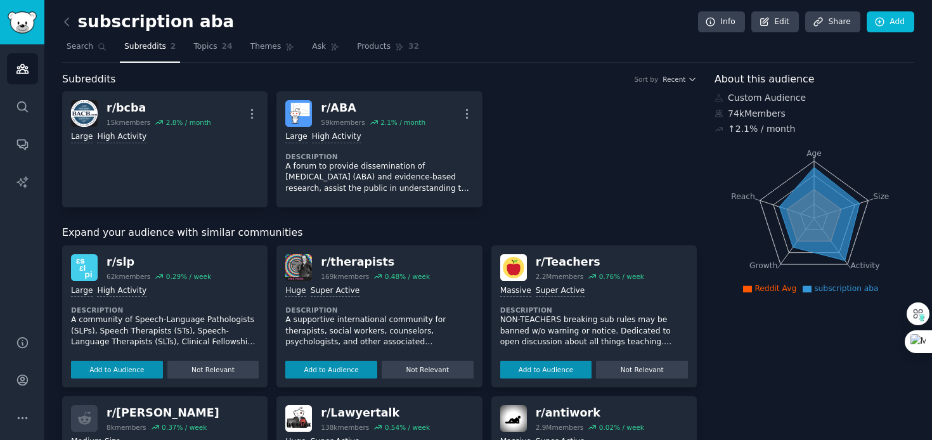
click at [678, 74] on div "Subreddits Sort by Recent" at bounding box center [379, 80] width 635 height 16
click at [889, 25] on link "Add" at bounding box center [891, 22] width 48 height 22
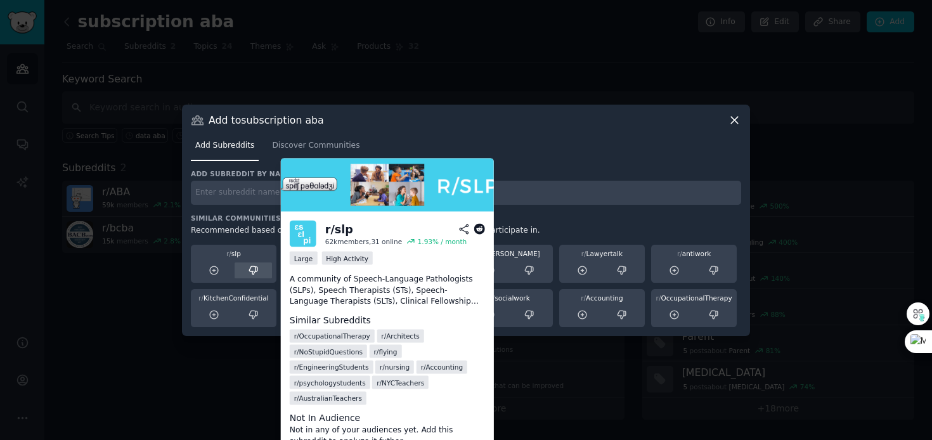
click at [255, 275] on icon at bounding box center [253, 270] width 11 height 11
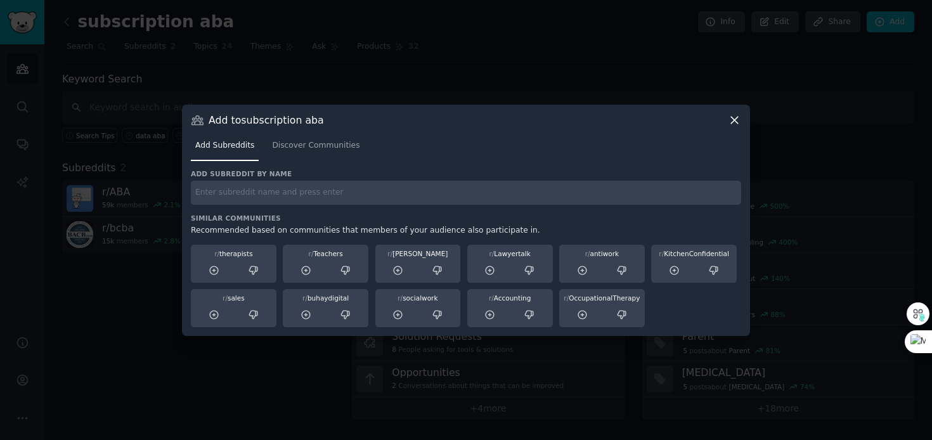
click at [735, 120] on icon at bounding box center [734, 120] width 7 height 7
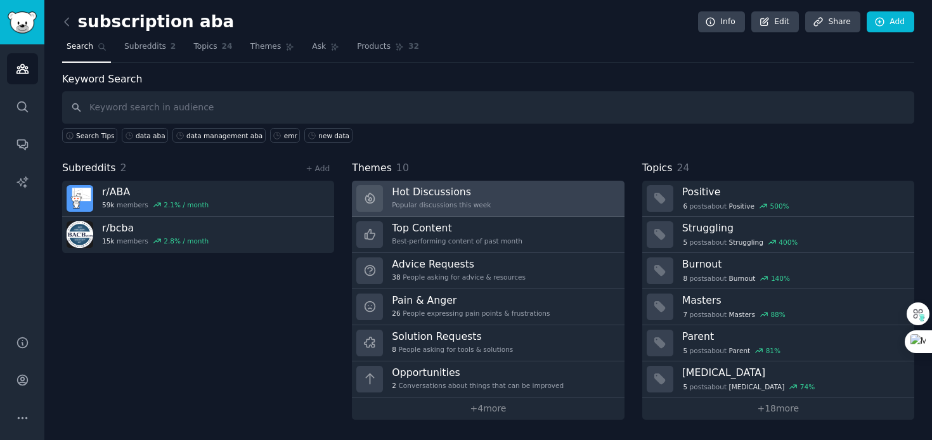
click at [478, 186] on h3 "Hot Discussions" at bounding box center [441, 191] width 99 height 13
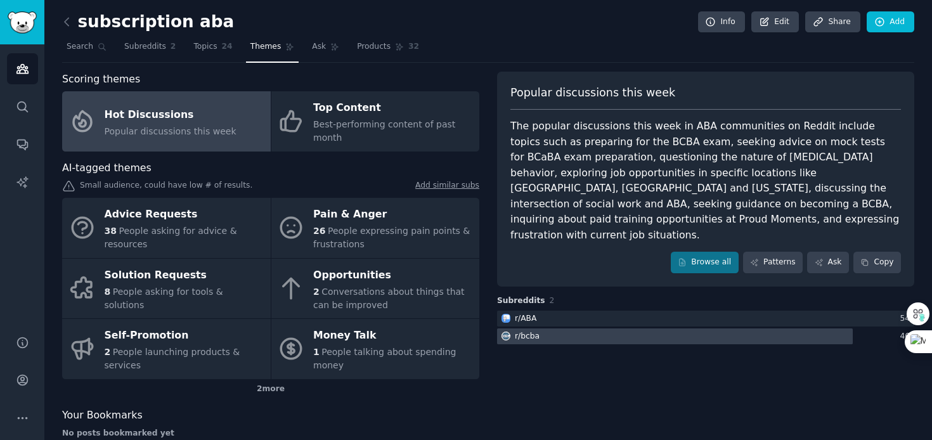
click at [536, 328] on div "r/ bcba" at bounding box center [519, 336] width 44 height 16
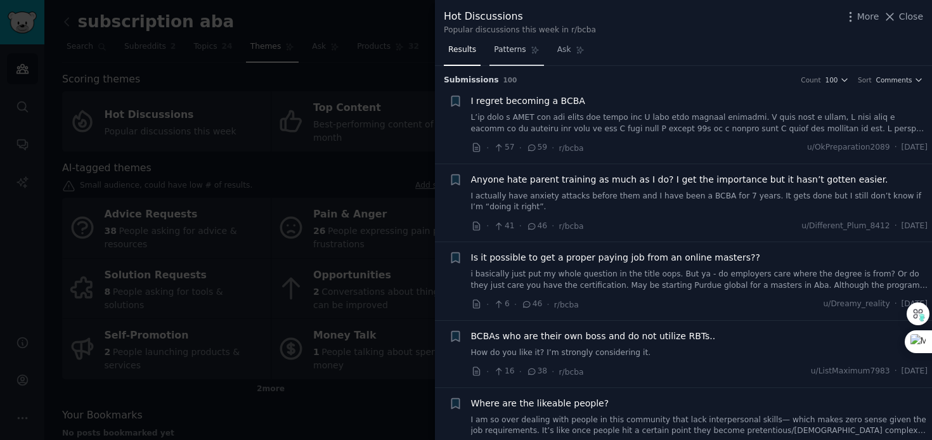
click at [514, 50] on span "Patterns" at bounding box center [510, 49] width 32 height 11
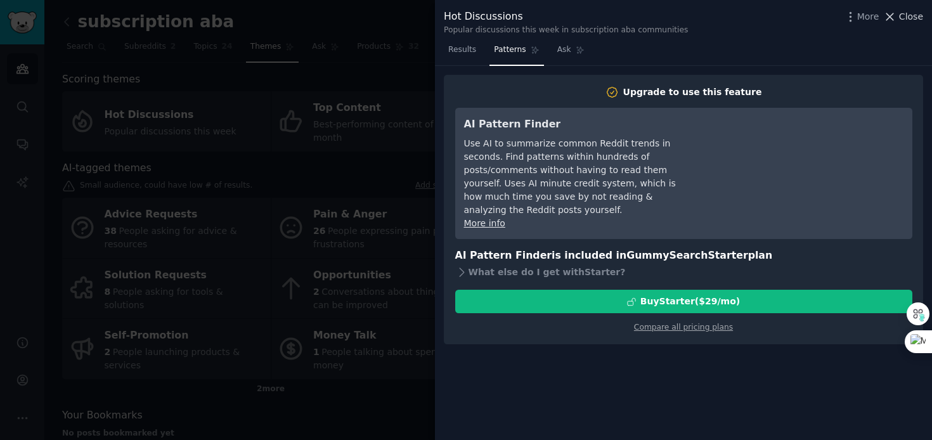
click at [892, 15] on icon at bounding box center [890, 16] width 7 height 7
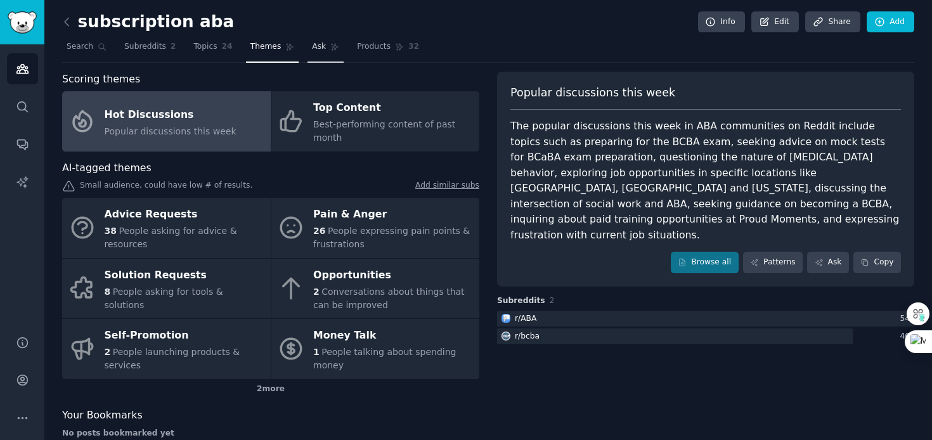
click at [312, 50] on span "Ask" at bounding box center [319, 46] width 14 height 11
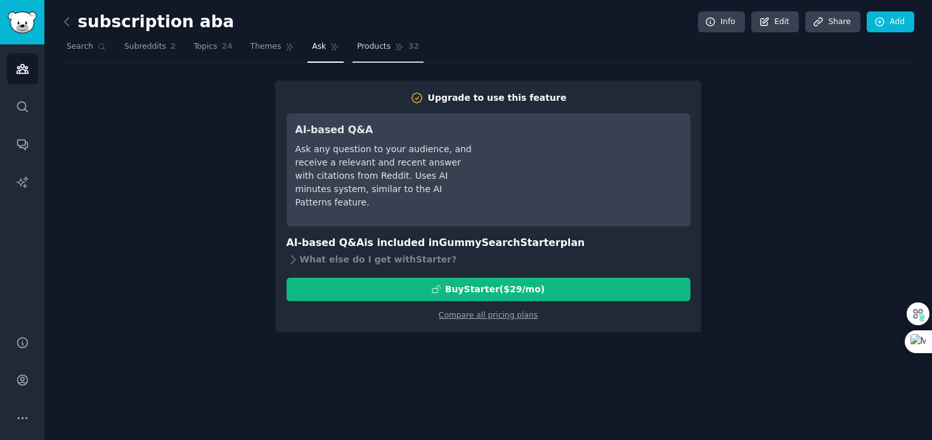
click at [364, 49] on span "Products" at bounding box center [374, 46] width 34 height 11
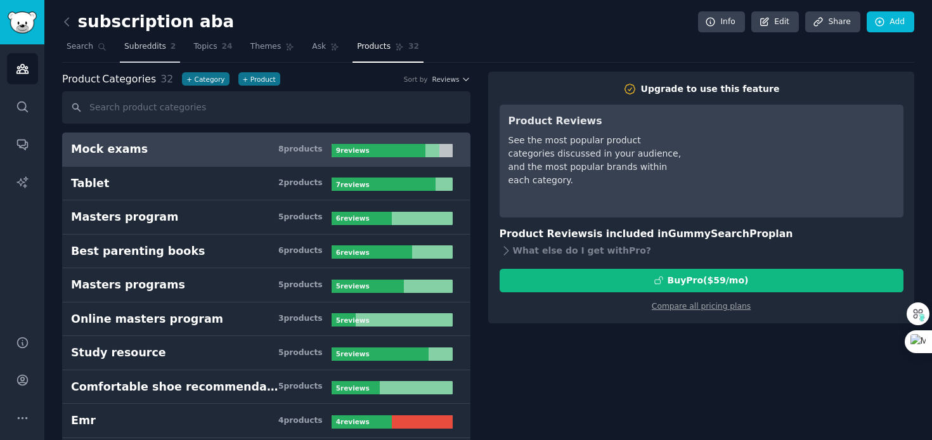
click at [155, 49] on span "Subreddits" at bounding box center [145, 46] width 42 height 11
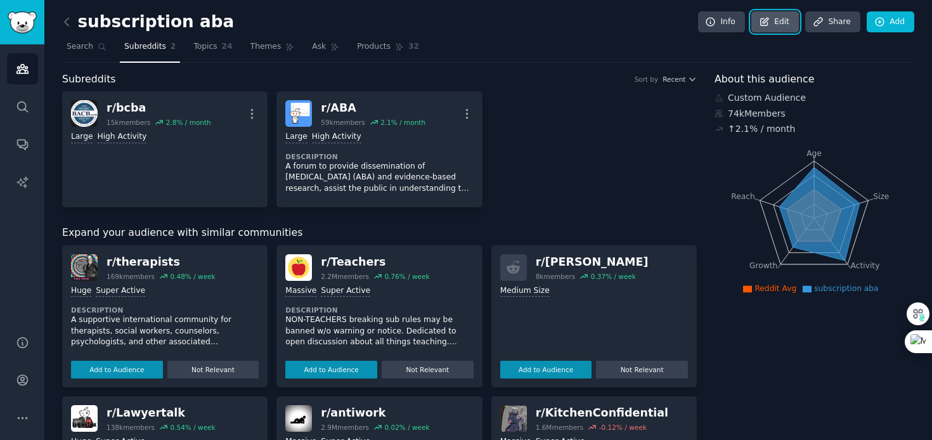
click at [766, 27] on icon at bounding box center [764, 21] width 11 height 11
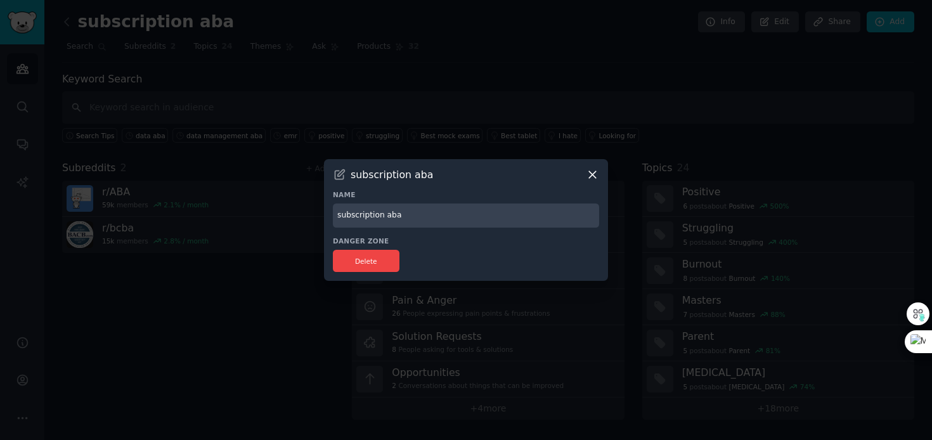
click at [406, 216] on input "subscription aba" at bounding box center [466, 215] width 266 height 25
drag, startPoint x: 408, startPoint y: 214, endPoint x: 290, endPoint y: 203, distance: 118.3
click at [290, 203] on div "​ subscription aba Name subscription aba Danger Zone Delete" at bounding box center [465, 220] width 923 height 440
type input "behavior"
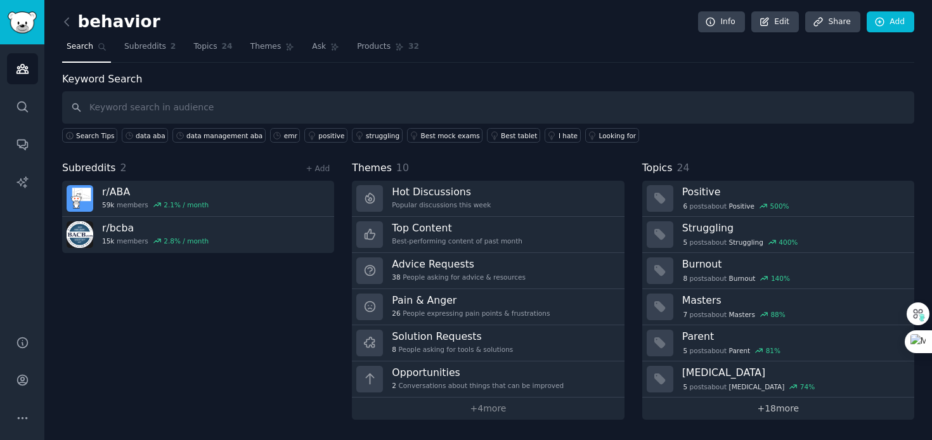
click at [773, 413] on link "+ 18 more" at bounding box center [778, 408] width 272 height 22
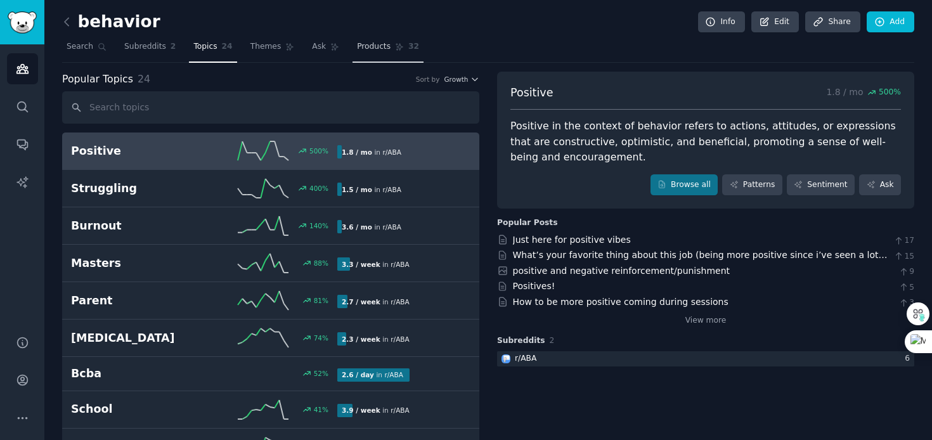
click at [378, 48] on span "Products" at bounding box center [374, 46] width 34 height 11
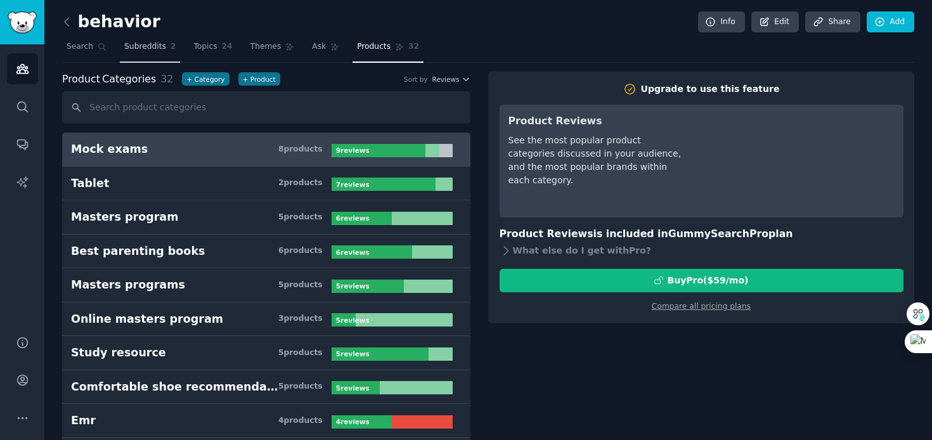
click at [161, 46] on span "Subreddits" at bounding box center [145, 46] width 42 height 11
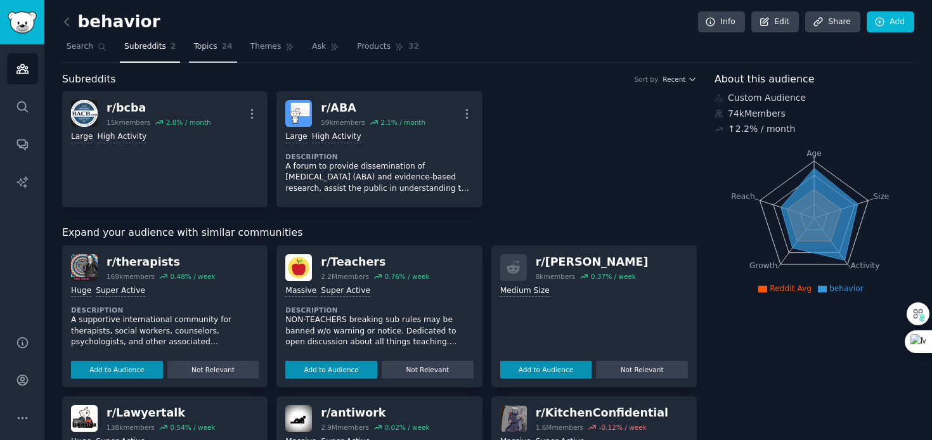
click at [193, 48] on span "Topics" at bounding box center [204, 46] width 23 height 11
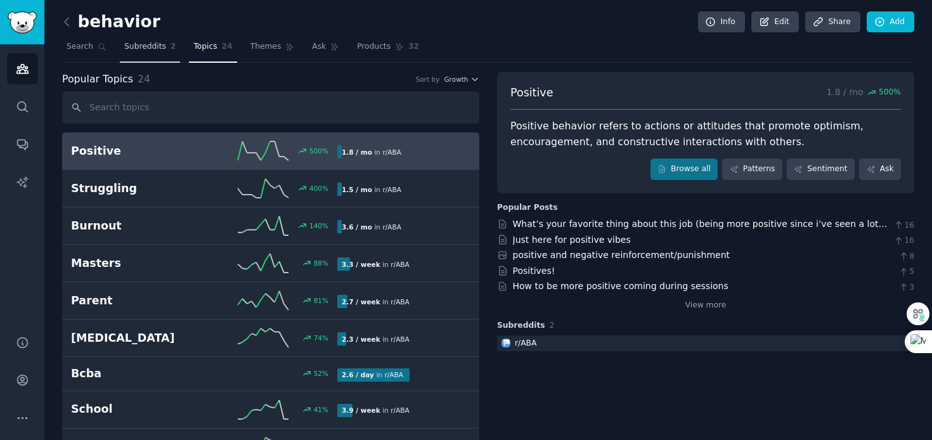
click at [145, 48] on span "Subreddits" at bounding box center [145, 46] width 42 height 11
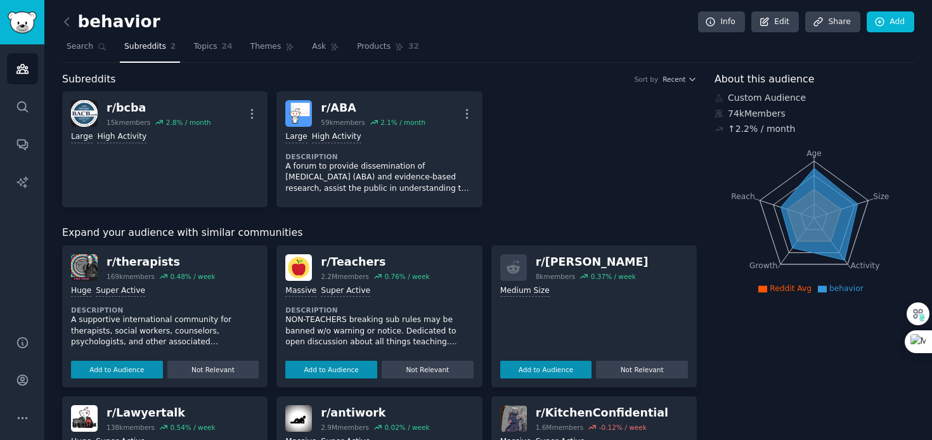
scroll to position [417, 0]
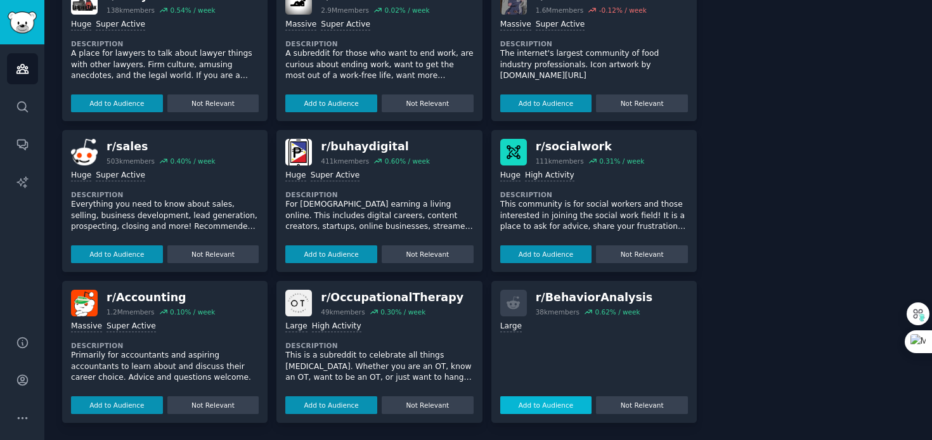
click at [539, 404] on button "Add to Audience" at bounding box center [546, 405] width 92 height 18
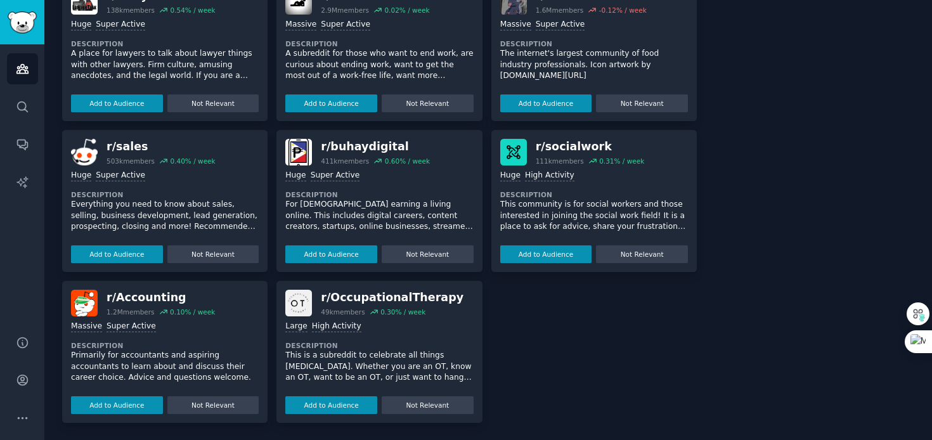
scroll to position [0, 0]
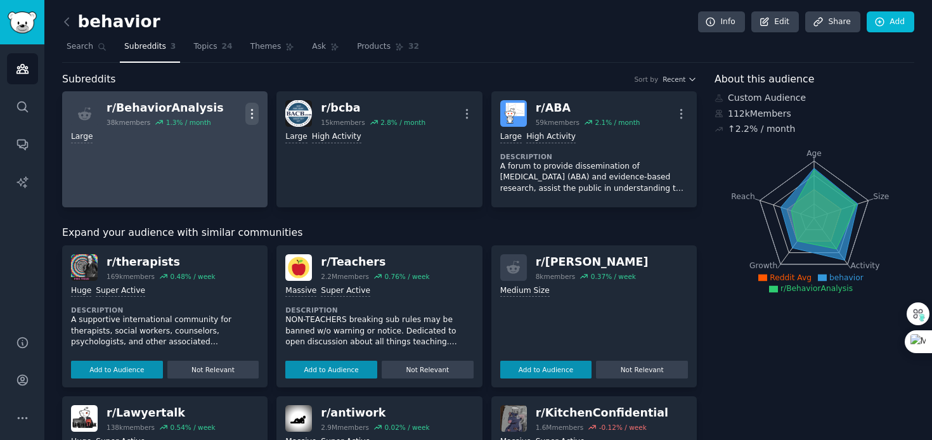
click at [247, 112] on icon "button" at bounding box center [251, 113] width 13 height 13
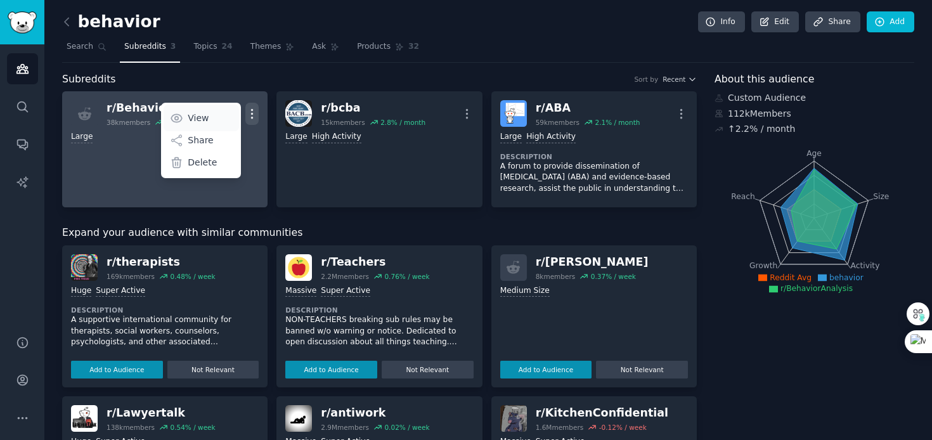
click at [180, 115] on icon at bounding box center [176, 118] width 13 height 13
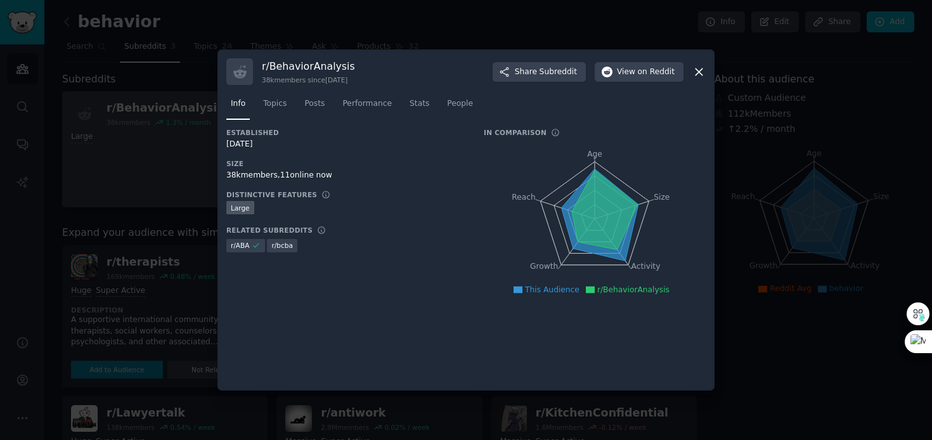
click at [535, 88] on div "Info Topics Posts Performance Stats People" at bounding box center [465, 106] width 479 height 43
click at [537, 75] on span "Share Subreddit" at bounding box center [546, 72] width 62 height 11
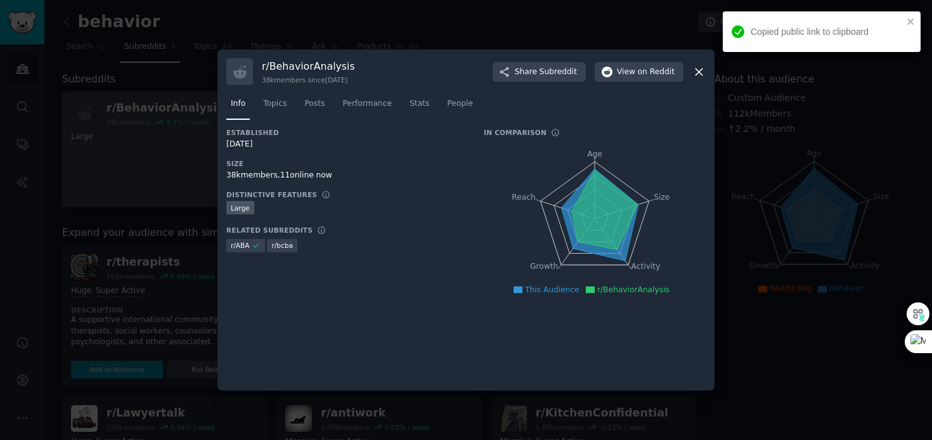
click at [697, 75] on icon at bounding box center [698, 71] width 13 height 13
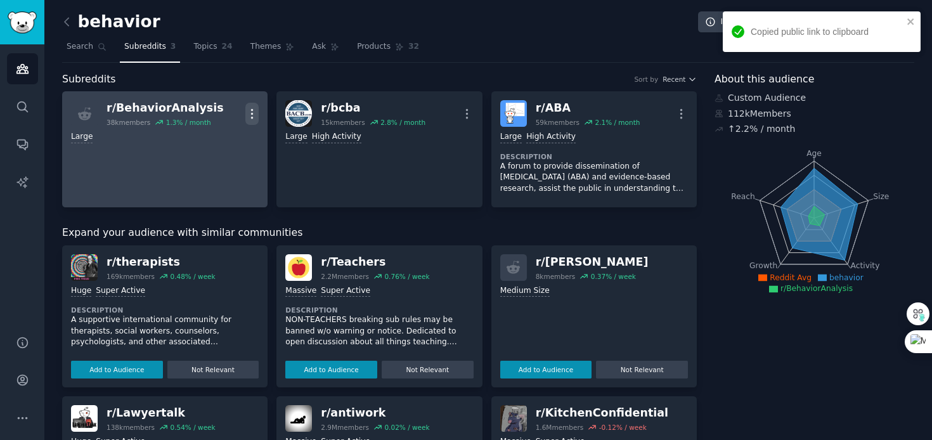
click at [247, 112] on icon "button" at bounding box center [251, 113] width 13 height 13
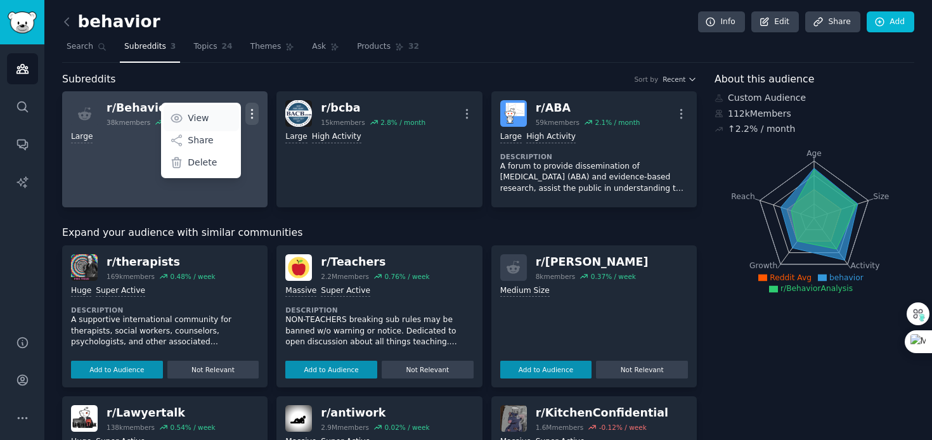
click at [192, 121] on p "View" at bounding box center [198, 118] width 21 height 13
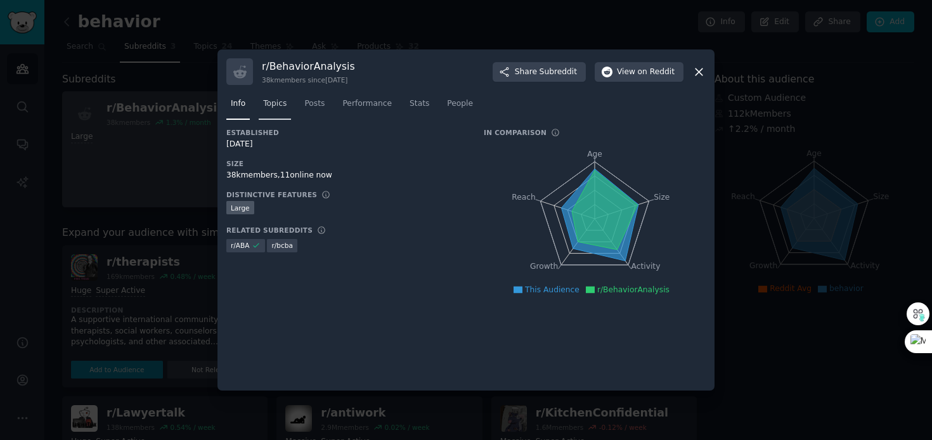
click at [282, 106] on span "Topics" at bounding box center [274, 103] width 23 height 11
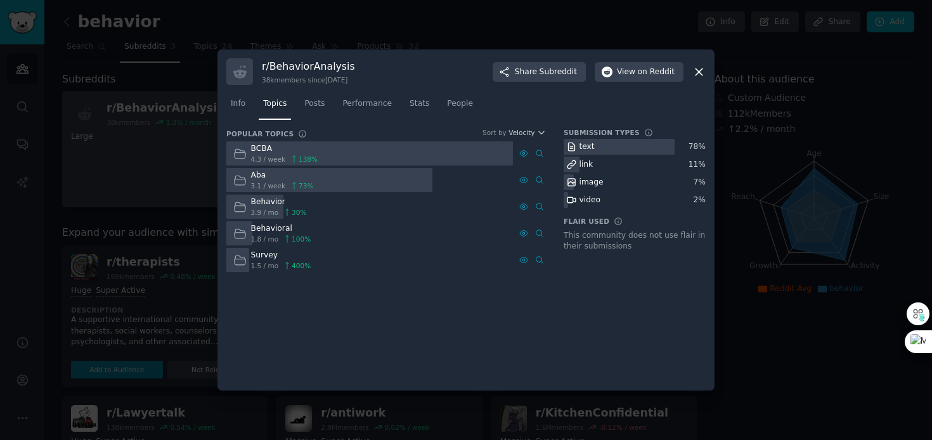
click at [273, 181] on div "Aba" at bounding box center [282, 175] width 63 height 11
click at [254, 181] on div "Aba" at bounding box center [282, 175] width 63 height 11
click at [318, 106] on span "Posts" at bounding box center [314, 103] width 20 height 11
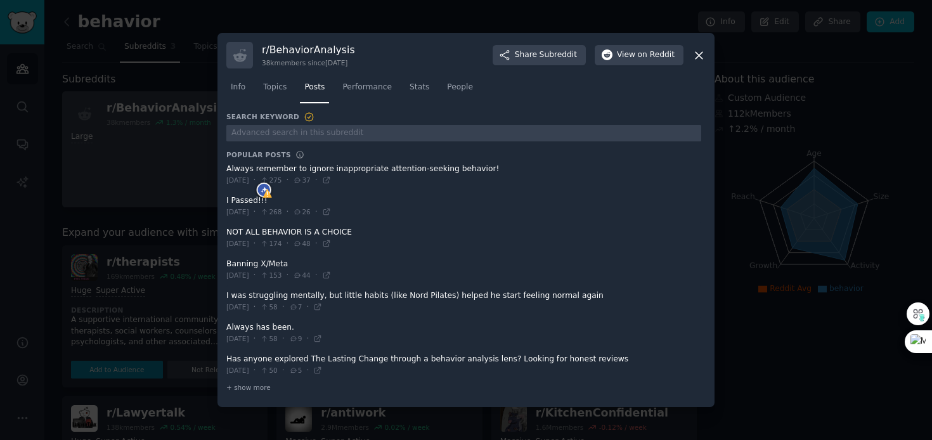
click at [697, 55] on icon at bounding box center [698, 55] width 13 height 13
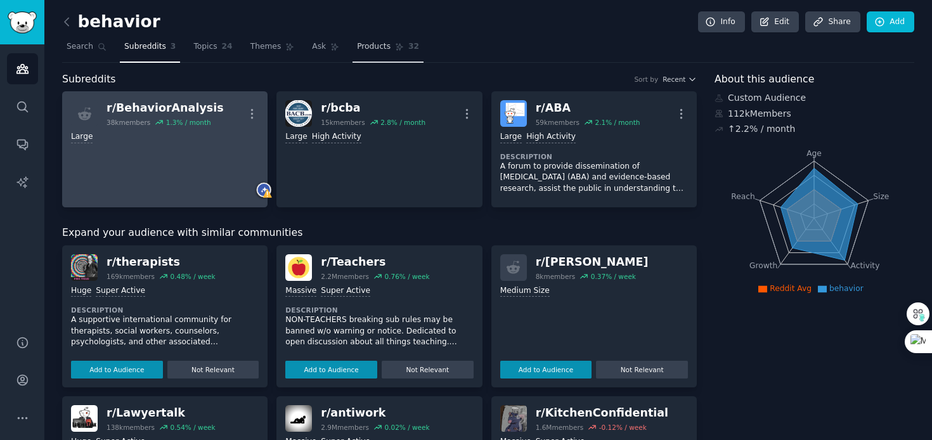
click at [375, 44] on span "Products" at bounding box center [374, 46] width 34 height 11
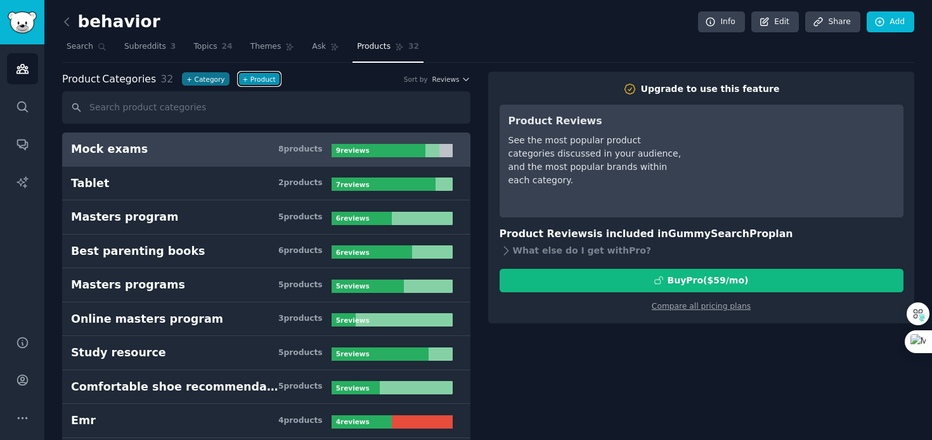
click at [251, 77] on button "+ Product" at bounding box center [259, 78] width 42 height 13
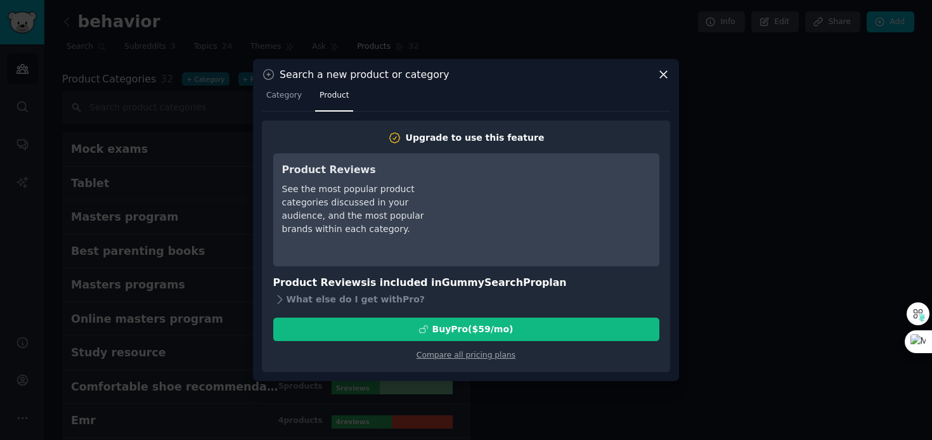
click at [659, 72] on icon at bounding box center [663, 74] width 13 height 13
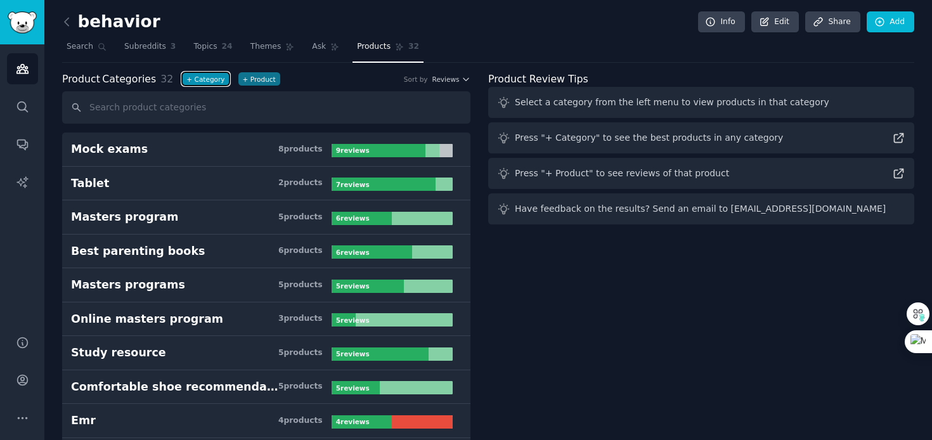
click at [193, 78] on button "+ Category" at bounding box center [205, 78] width 47 height 13
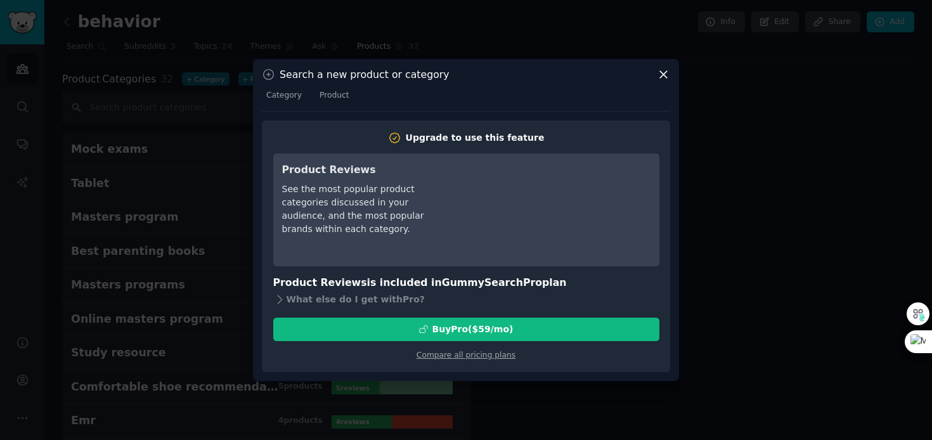
click at [658, 81] on div "Search a new product or category Category Product Upgrade to use this feature P…" at bounding box center [466, 220] width 426 height 322
click at [663, 75] on icon at bounding box center [663, 75] width 7 height 7
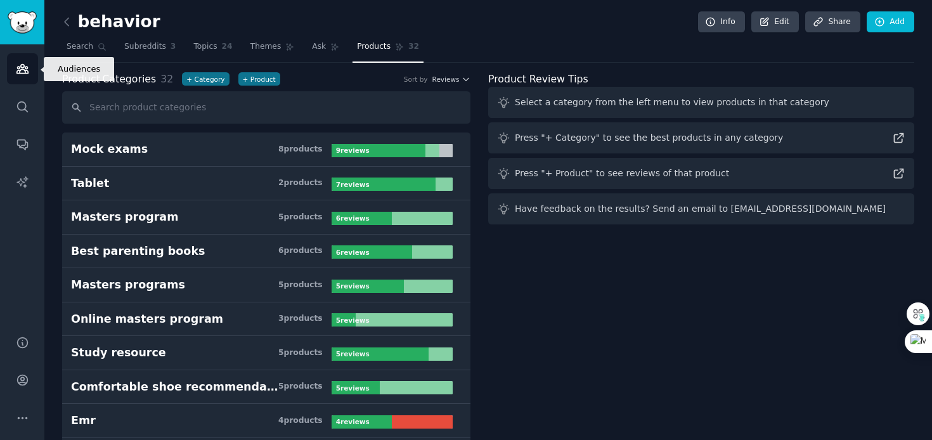
click at [25, 65] on icon "Sidebar" at bounding box center [22, 68] width 13 height 13
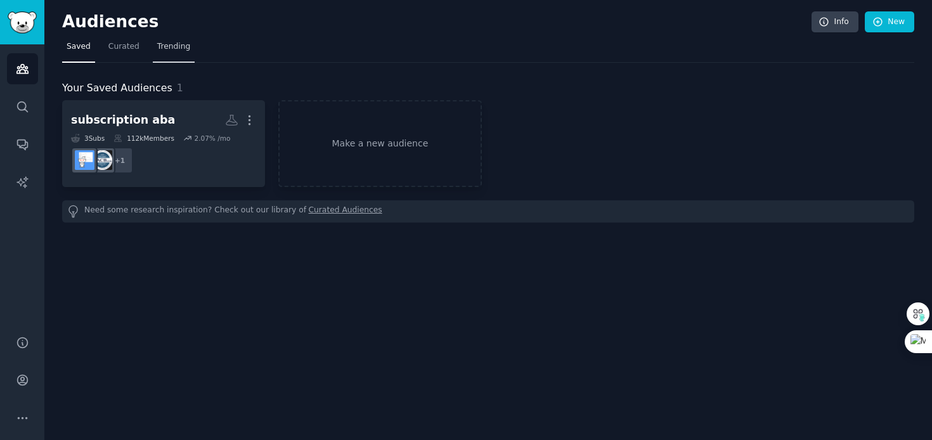
click at [164, 46] on span "Trending" at bounding box center [173, 46] width 33 height 11
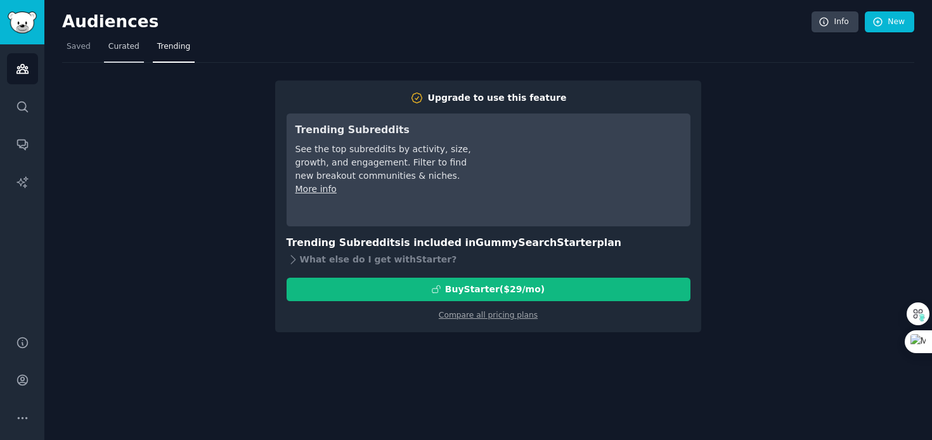
click at [122, 41] on span "Curated" at bounding box center [123, 46] width 31 height 11
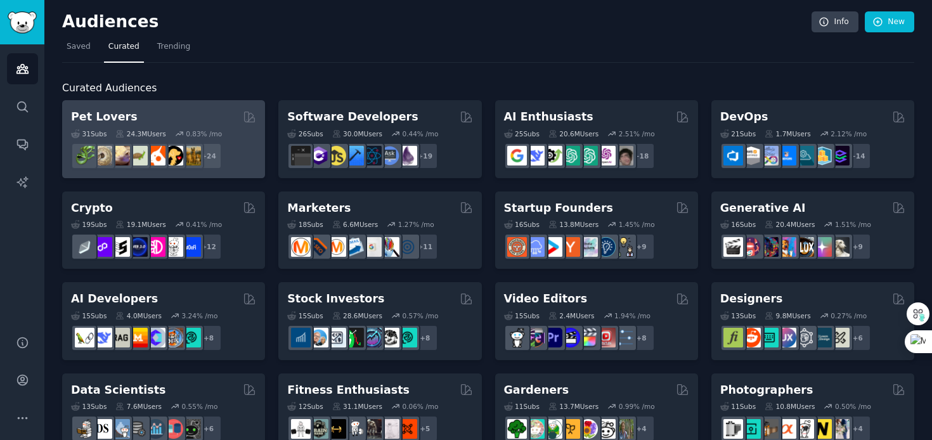
click at [122, 126] on div "31 Sub s 24.3M Users 0.83 % /mo r/leopardgeckos + 24" at bounding box center [163, 147] width 185 height 44
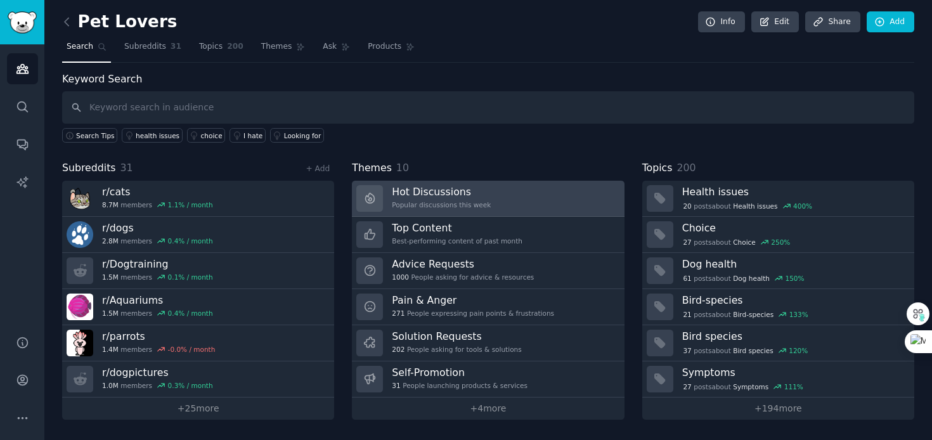
click at [415, 192] on h3 "Hot Discussions" at bounding box center [441, 191] width 99 height 13
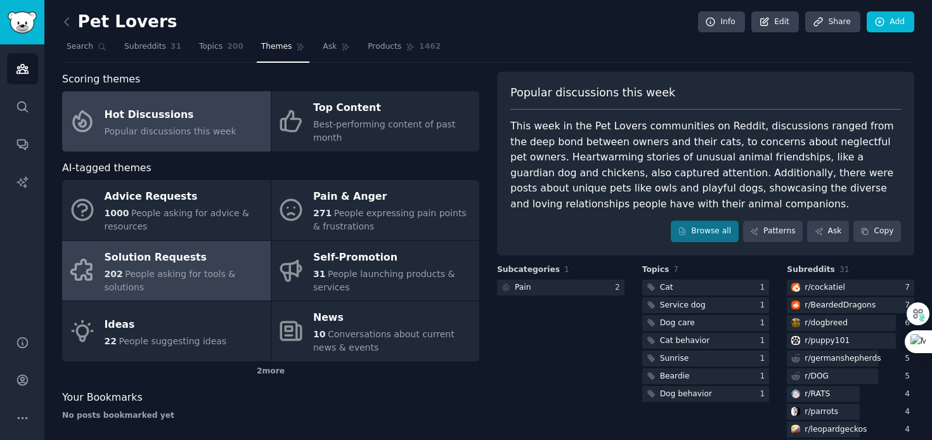
click at [146, 269] on span "People asking for tools & solutions" at bounding box center [170, 280] width 131 height 23
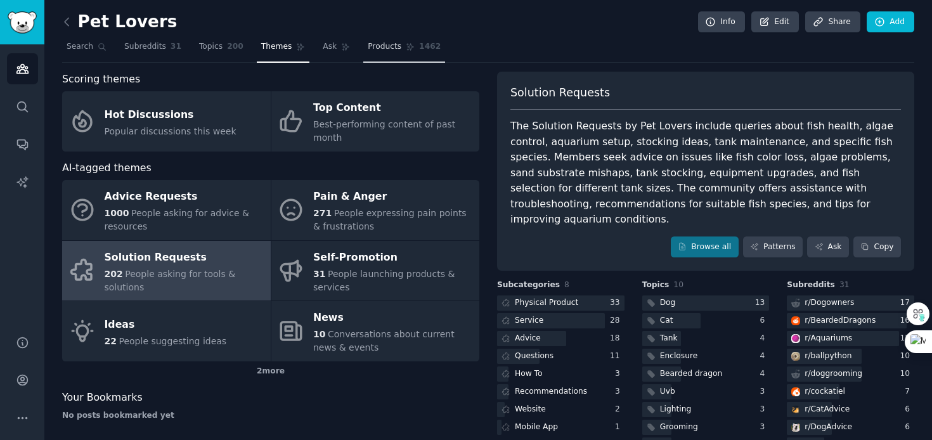
click at [377, 52] on span "Products" at bounding box center [385, 46] width 34 height 11
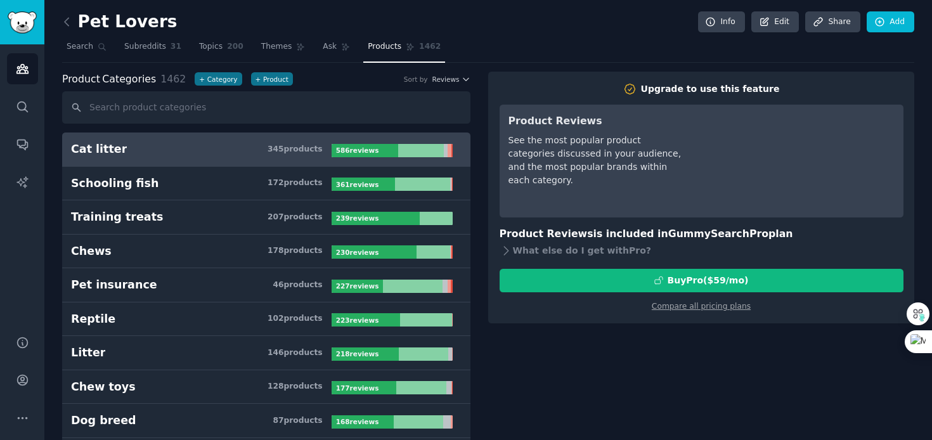
click at [209, 77] on button "+ Category" at bounding box center [218, 78] width 47 height 13
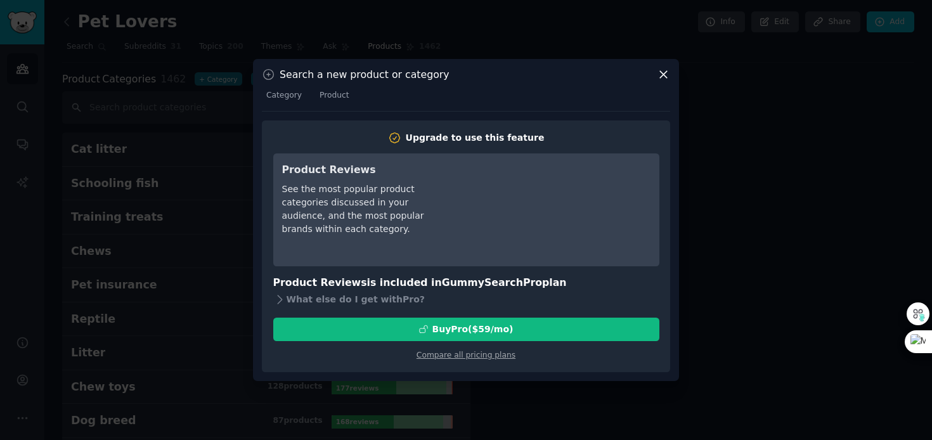
click at [664, 70] on icon at bounding box center [663, 74] width 13 height 13
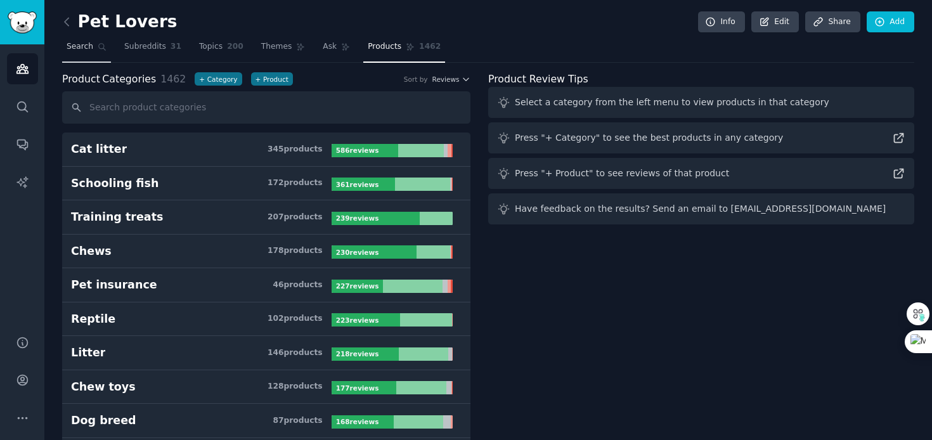
click at [71, 48] on span "Search" at bounding box center [80, 46] width 27 height 11
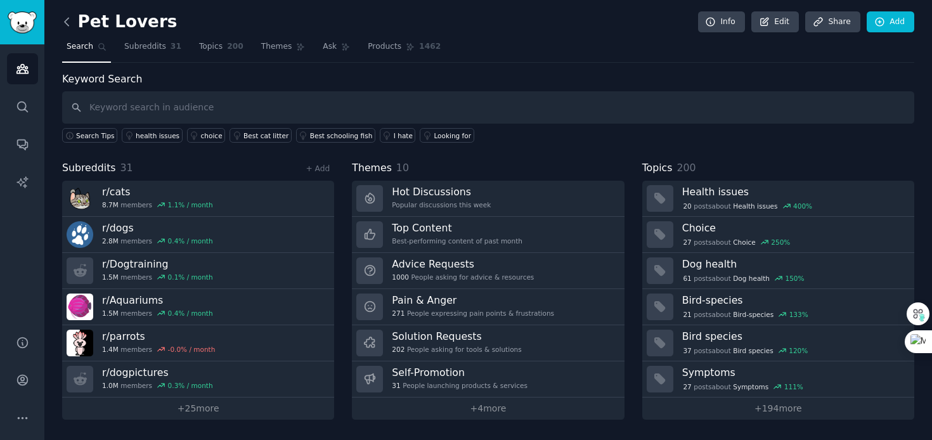
click at [65, 26] on icon at bounding box center [66, 21] width 13 height 13
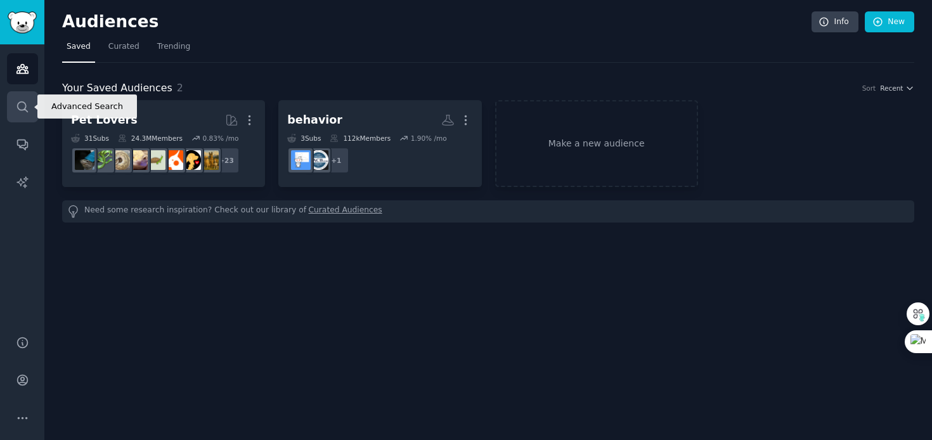
click at [25, 105] on icon "Sidebar" at bounding box center [22, 106] width 10 height 10
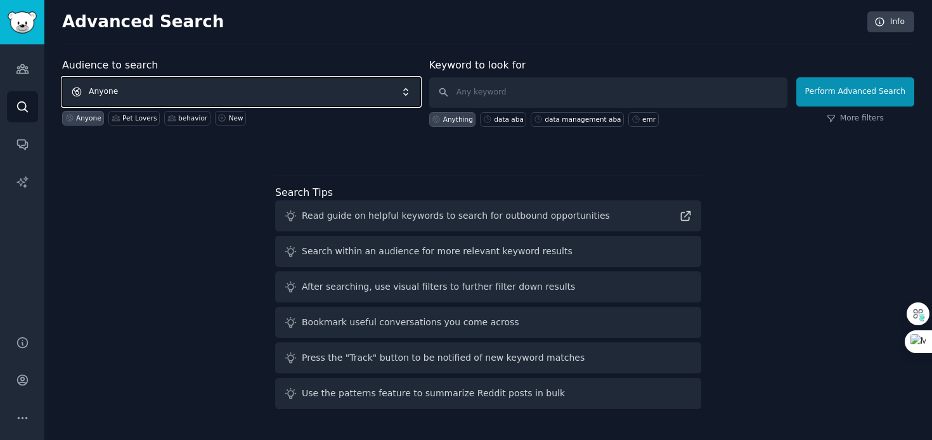
click at [129, 99] on span "Anyone" at bounding box center [241, 91] width 358 height 29
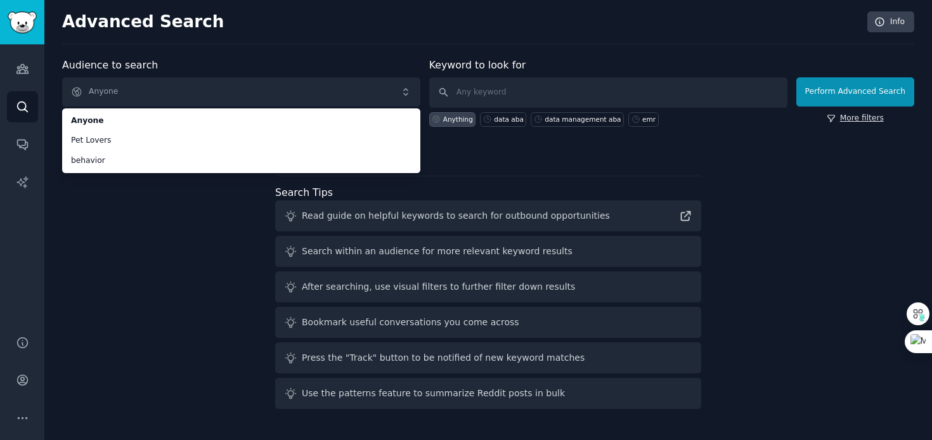
click at [870, 117] on link "More filters" at bounding box center [855, 118] width 57 height 11
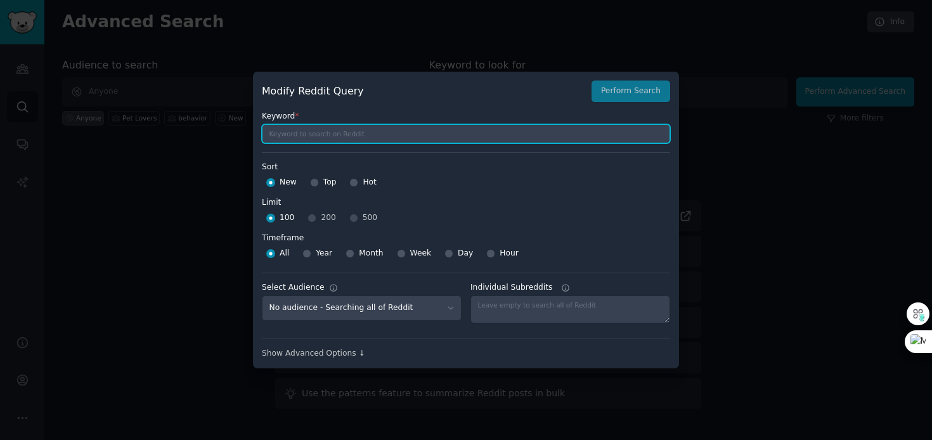
click at [290, 133] on input "text" at bounding box center [466, 133] width 408 height 19
type input "autism"
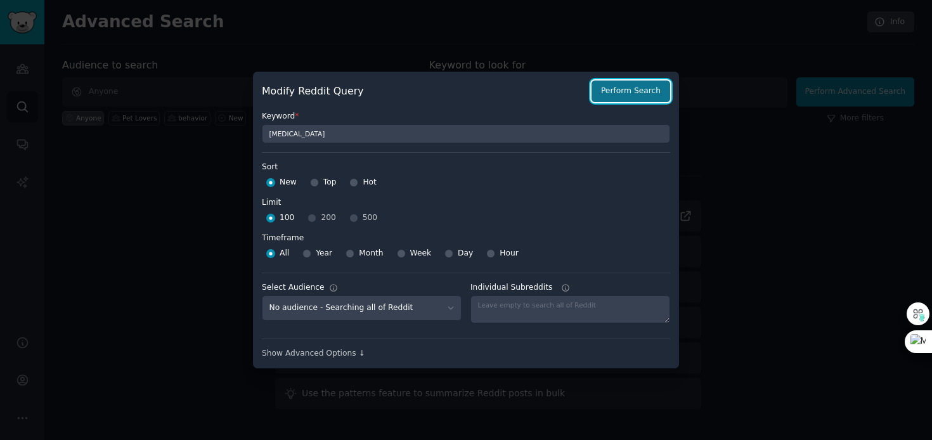
click at [650, 87] on button "Perform Search" at bounding box center [630, 92] width 79 height 22
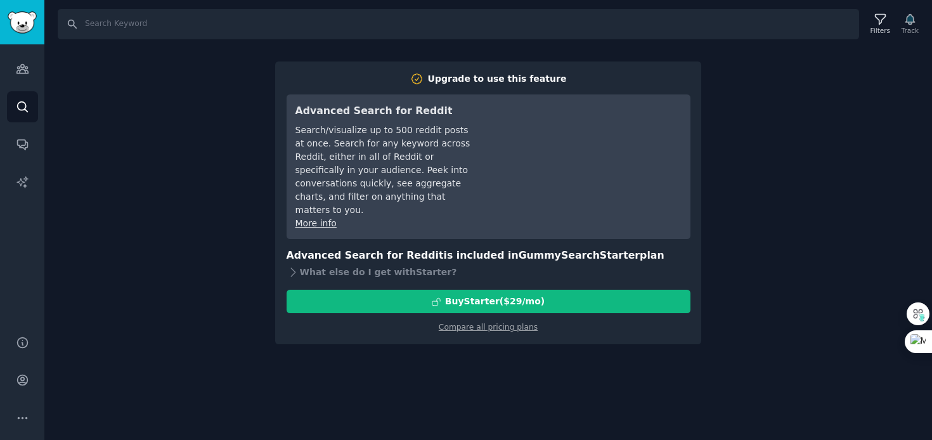
click at [699, 357] on div "Search Filters Track Upgrade to use this feature Advanced Search for Reddit Sea…" at bounding box center [487, 220] width 887 height 440
